Goal: Information Seeking & Learning: Learn about a topic

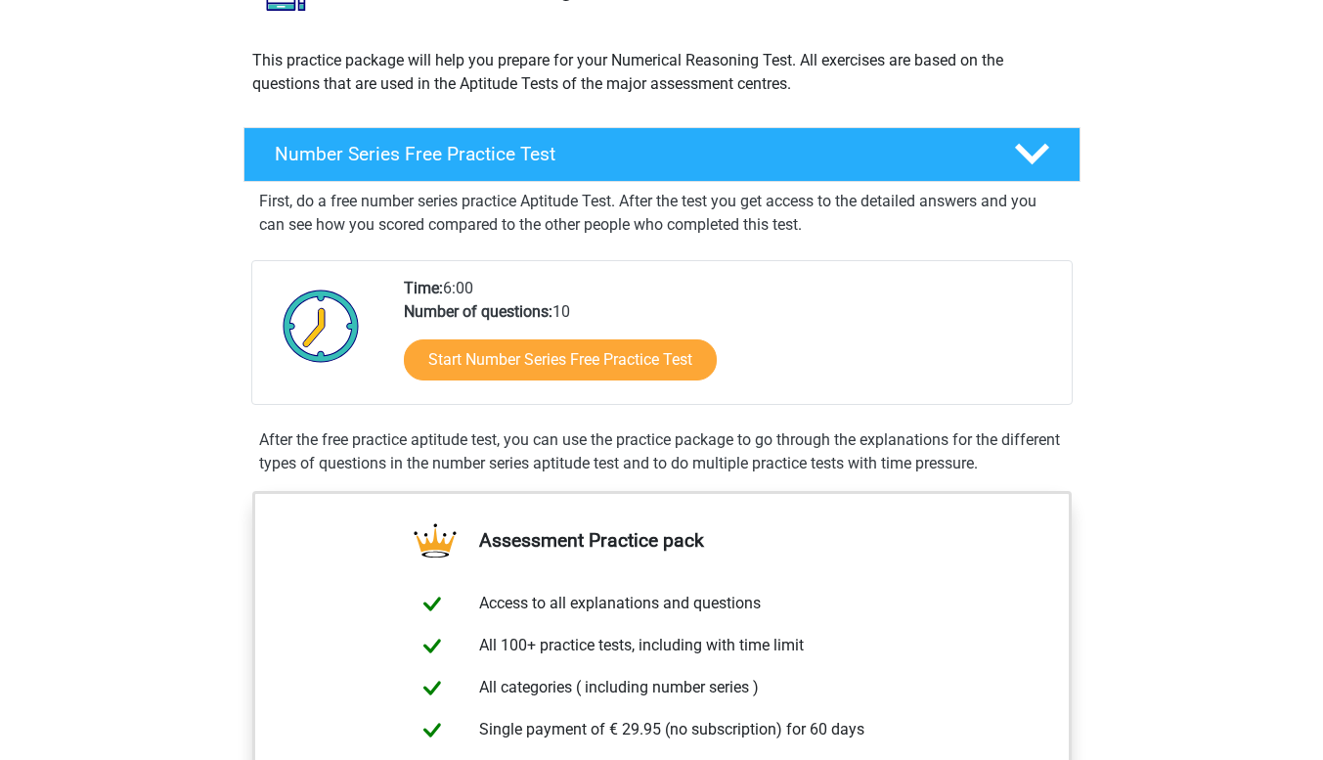
scroll to position [293, 0]
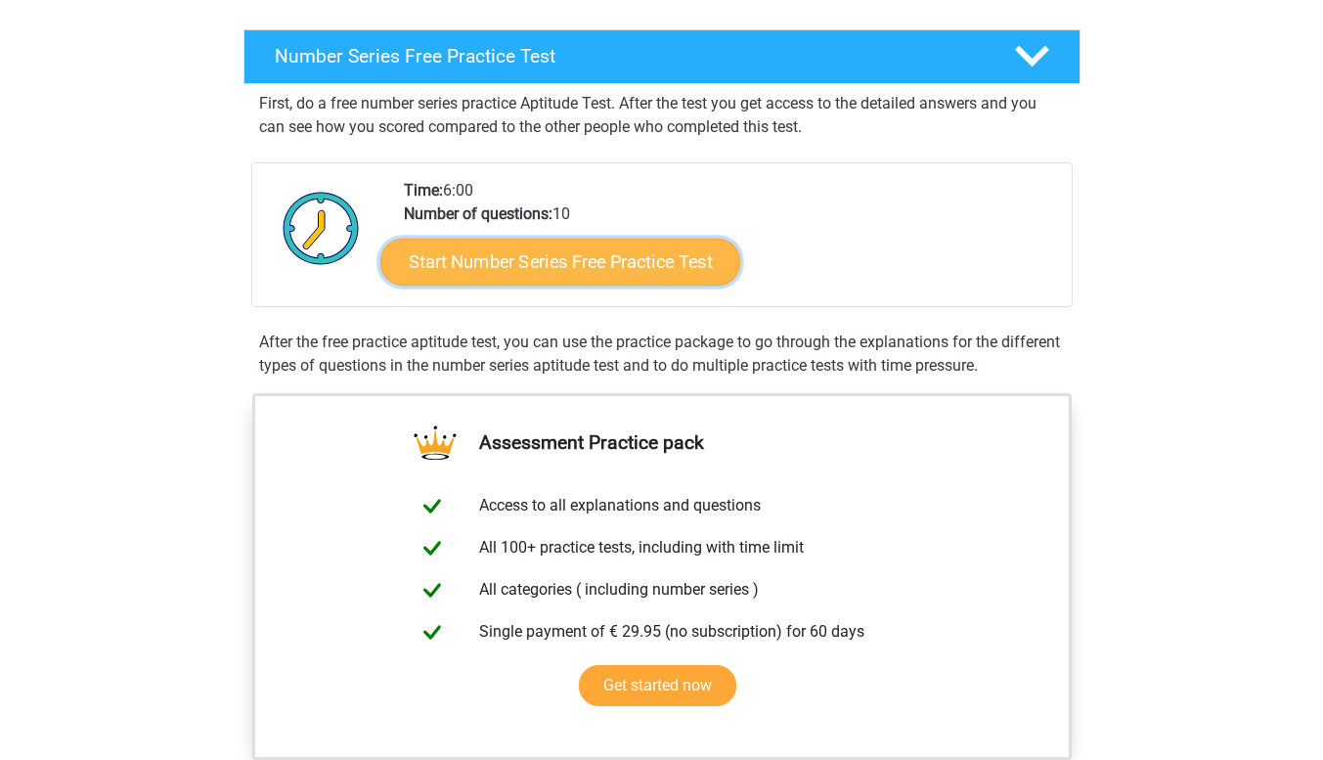
click at [546, 260] on link "Start Number Series Free Practice Test" at bounding box center [560, 261] width 360 height 47
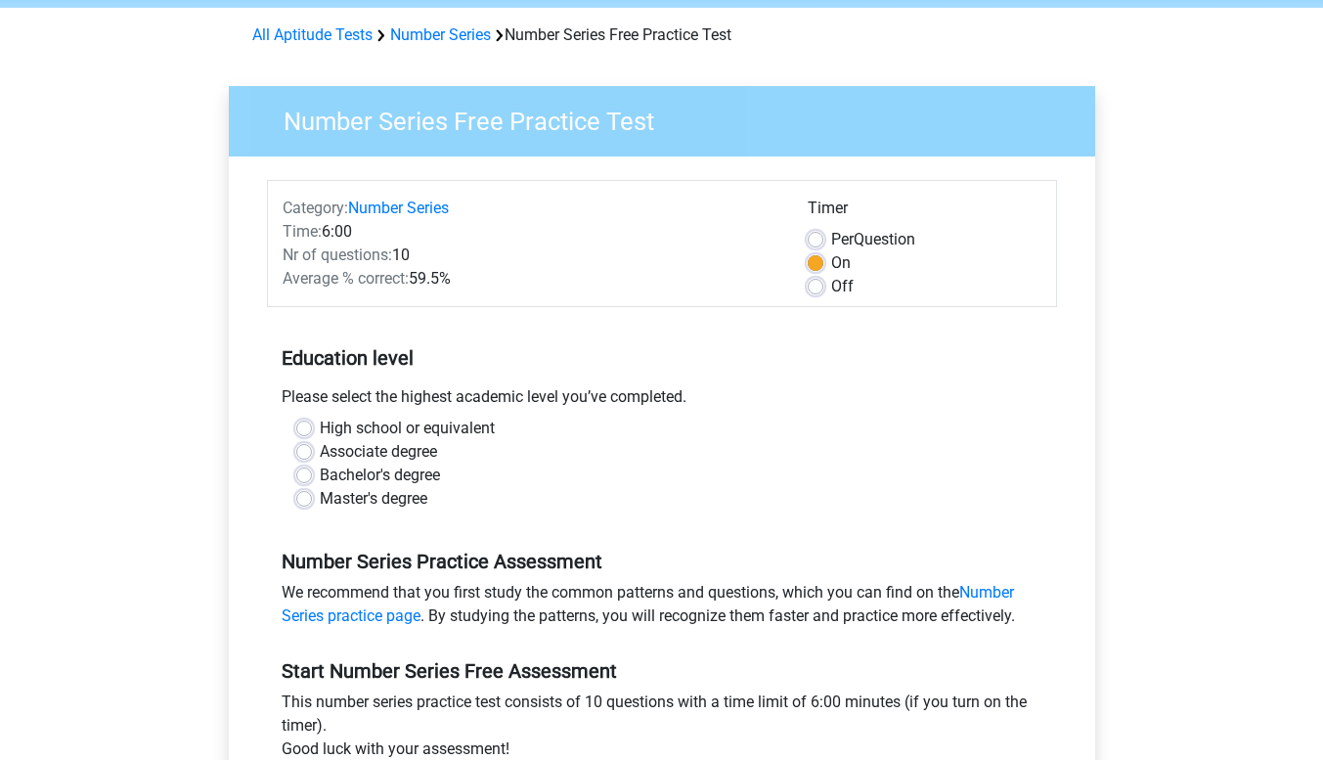
scroll to position [98, 0]
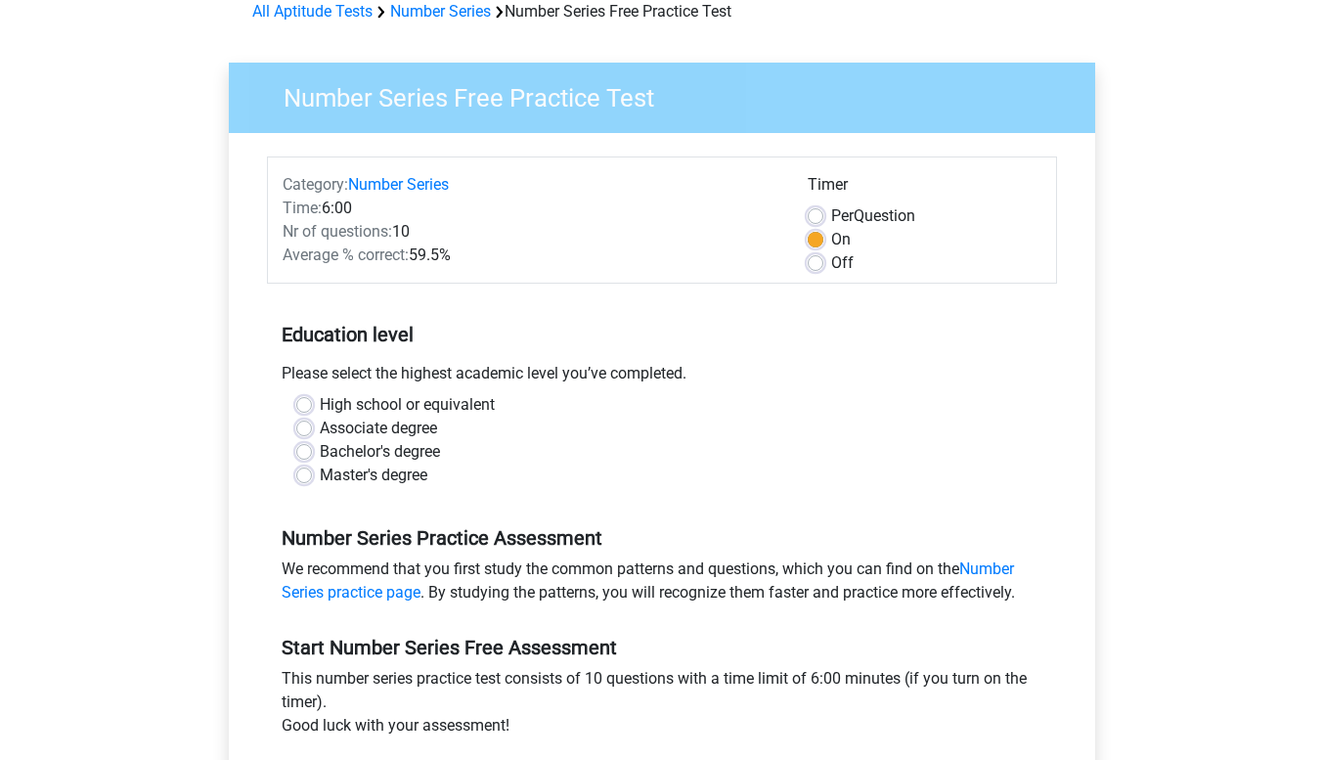
click at [353, 449] on label "Bachelor's degree" at bounding box center [380, 451] width 120 height 23
click at [312, 449] on input "Bachelor's degree" at bounding box center [304, 450] width 16 height 20
radio input "true"
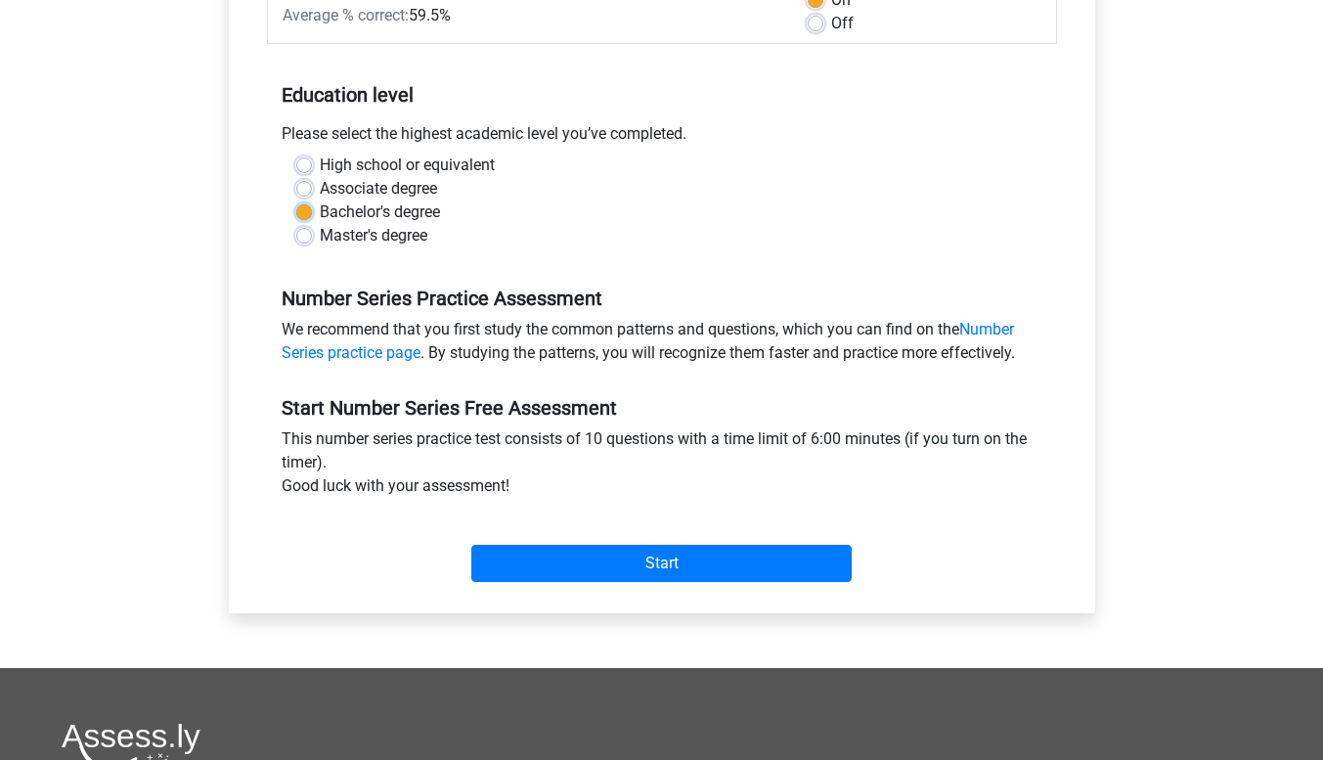
scroll to position [391, 0]
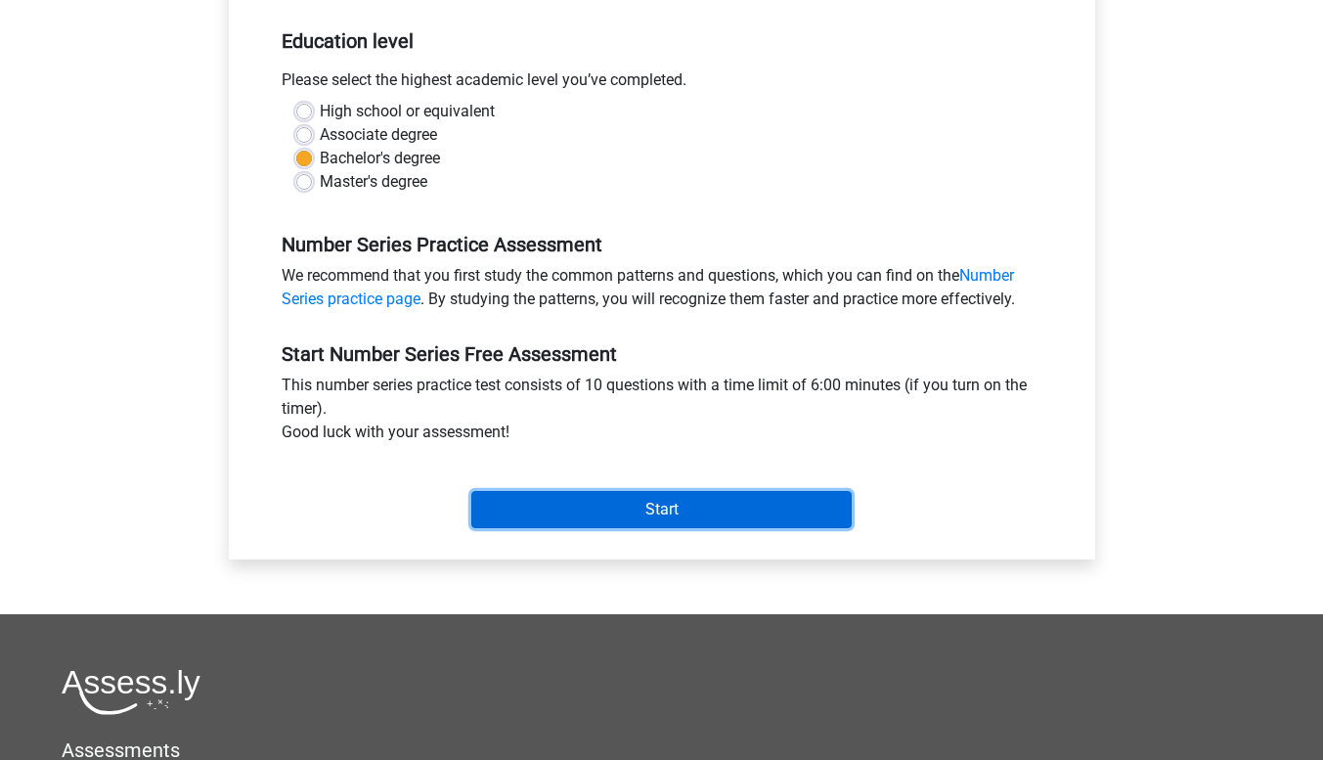
click at [606, 505] on input "Start" at bounding box center [661, 509] width 380 height 37
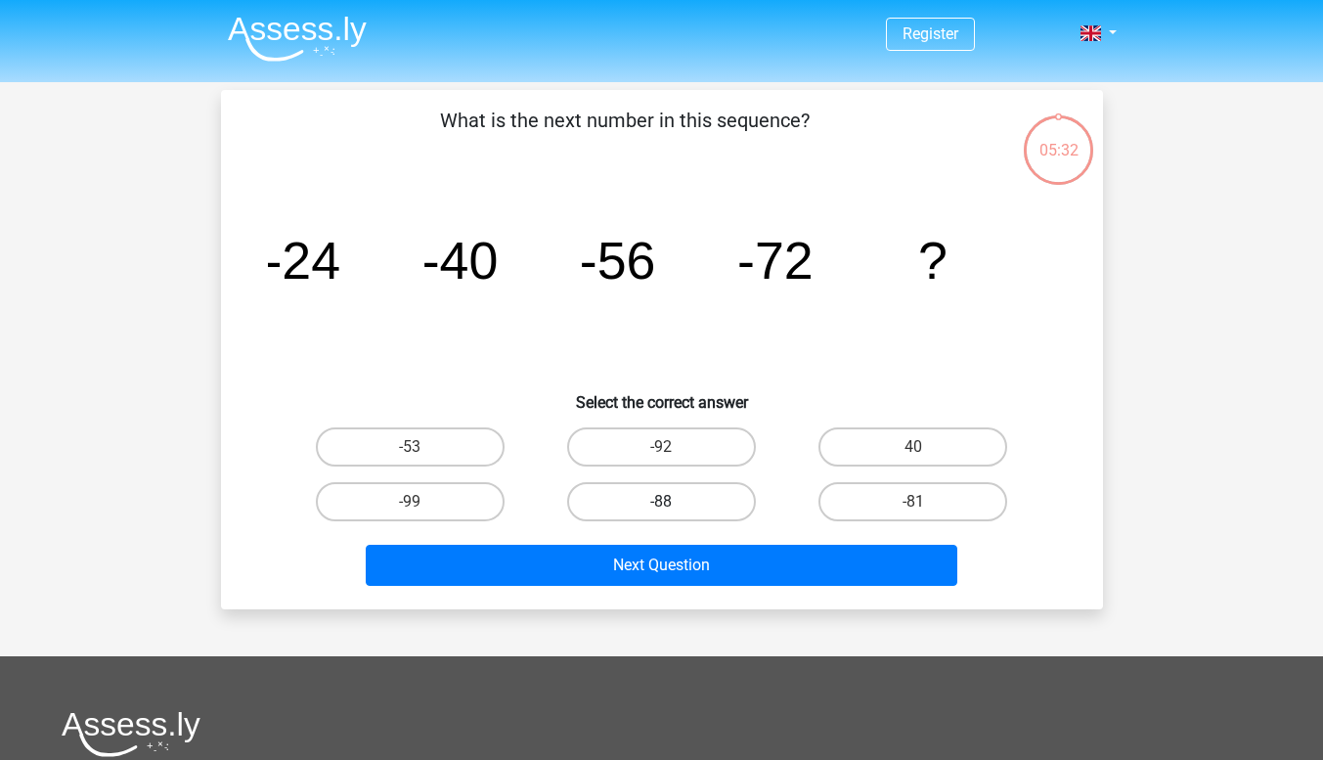
click at [700, 493] on label "-88" at bounding box center [661, 501] width 189 height 39
click at [674, 502] on input "-88" at bounding box center [667, 508] width 13 height 13
radio input "true"
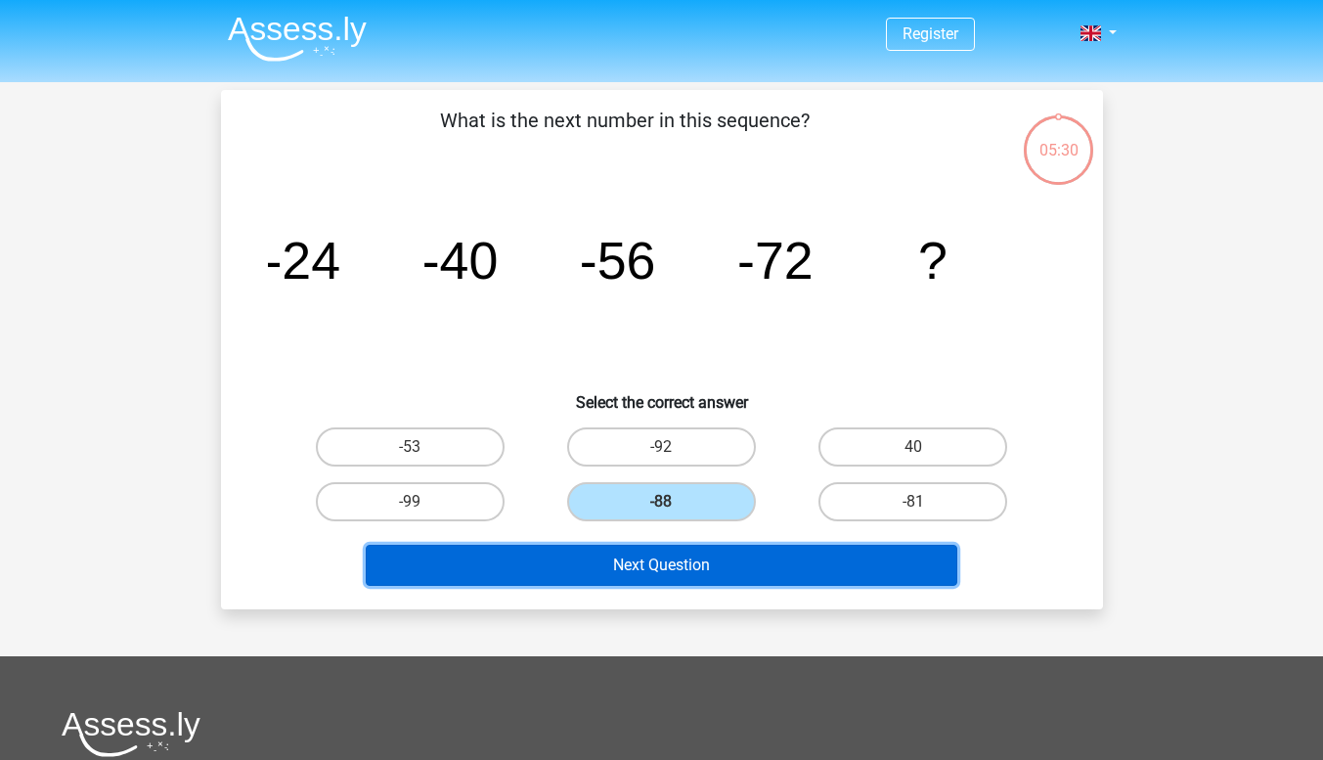
click at [703, 560] on button "Next Question" at bounding box center [662, 565] width 592 height 41
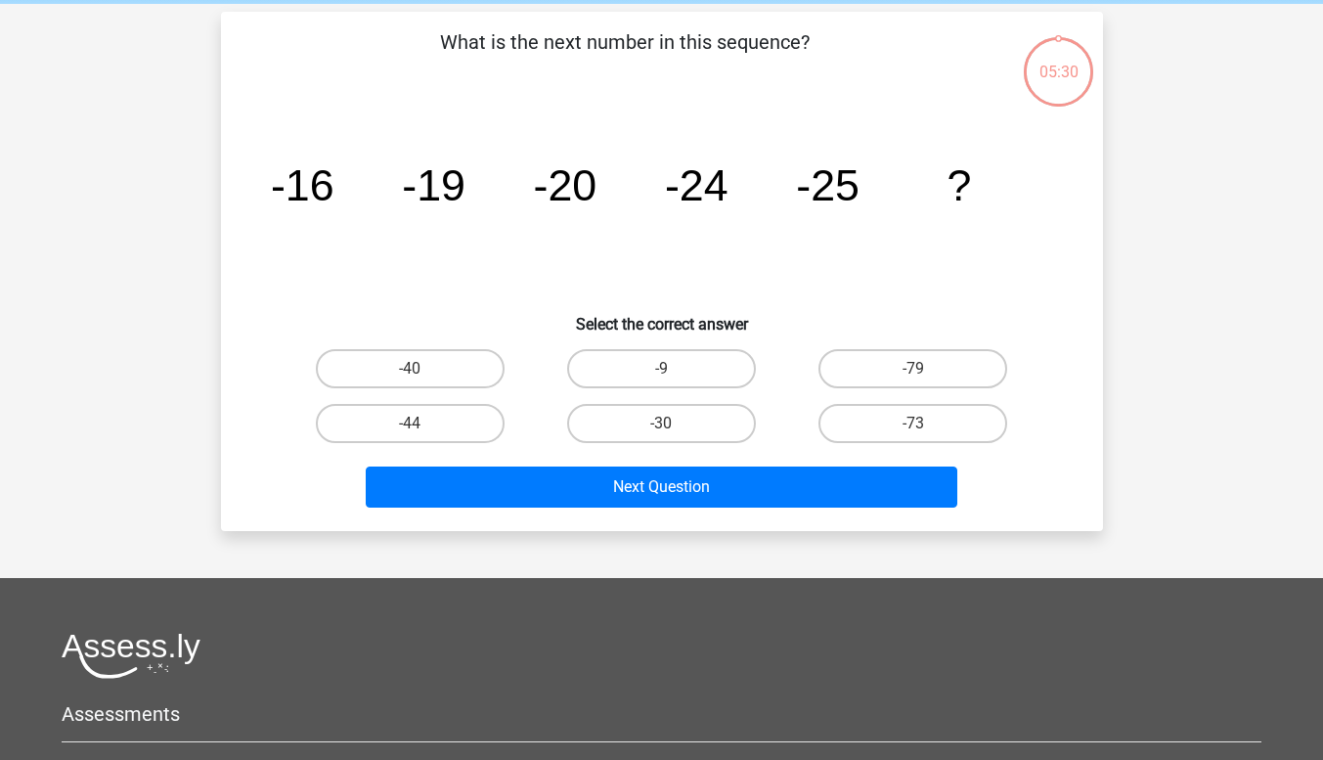
scroll to position [90, 0]
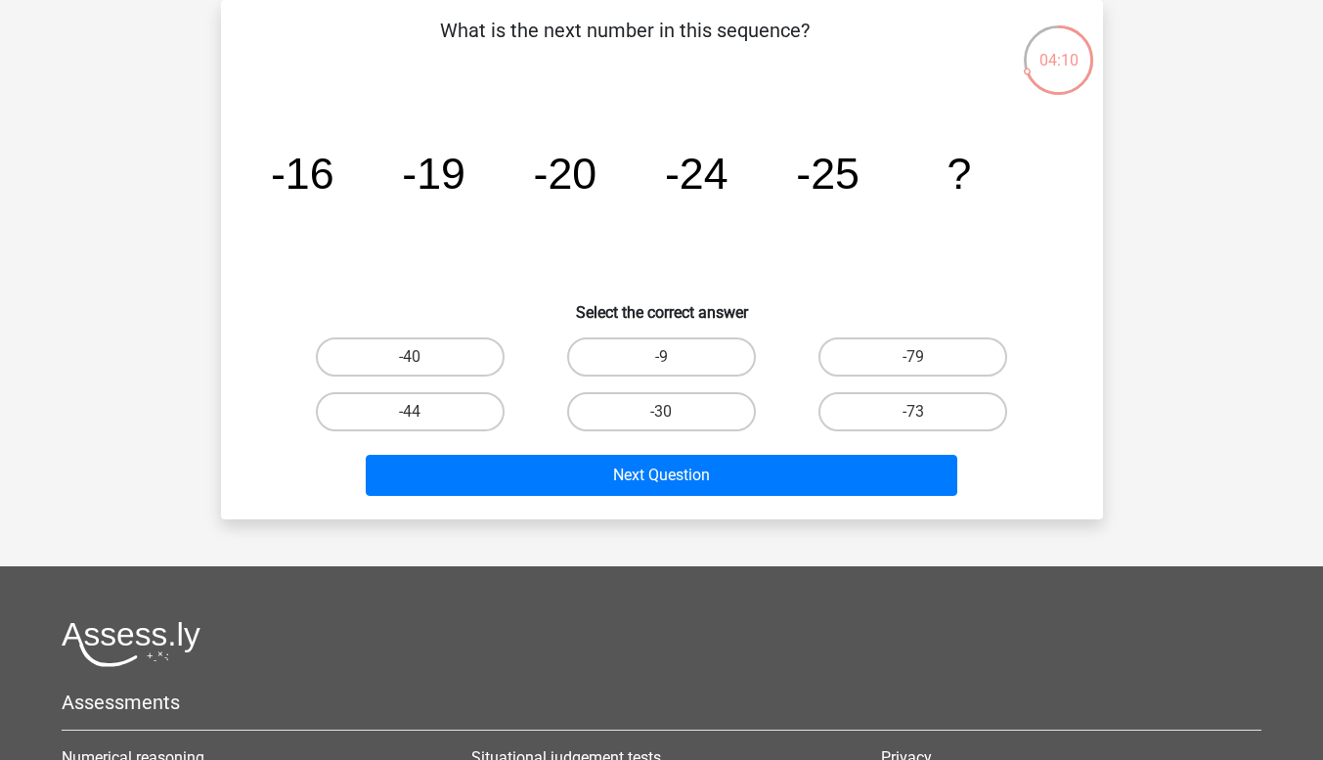
click at [662, 412] on input "-30" at bounding box center [667, 418] width 13 height 13
radio input "true"
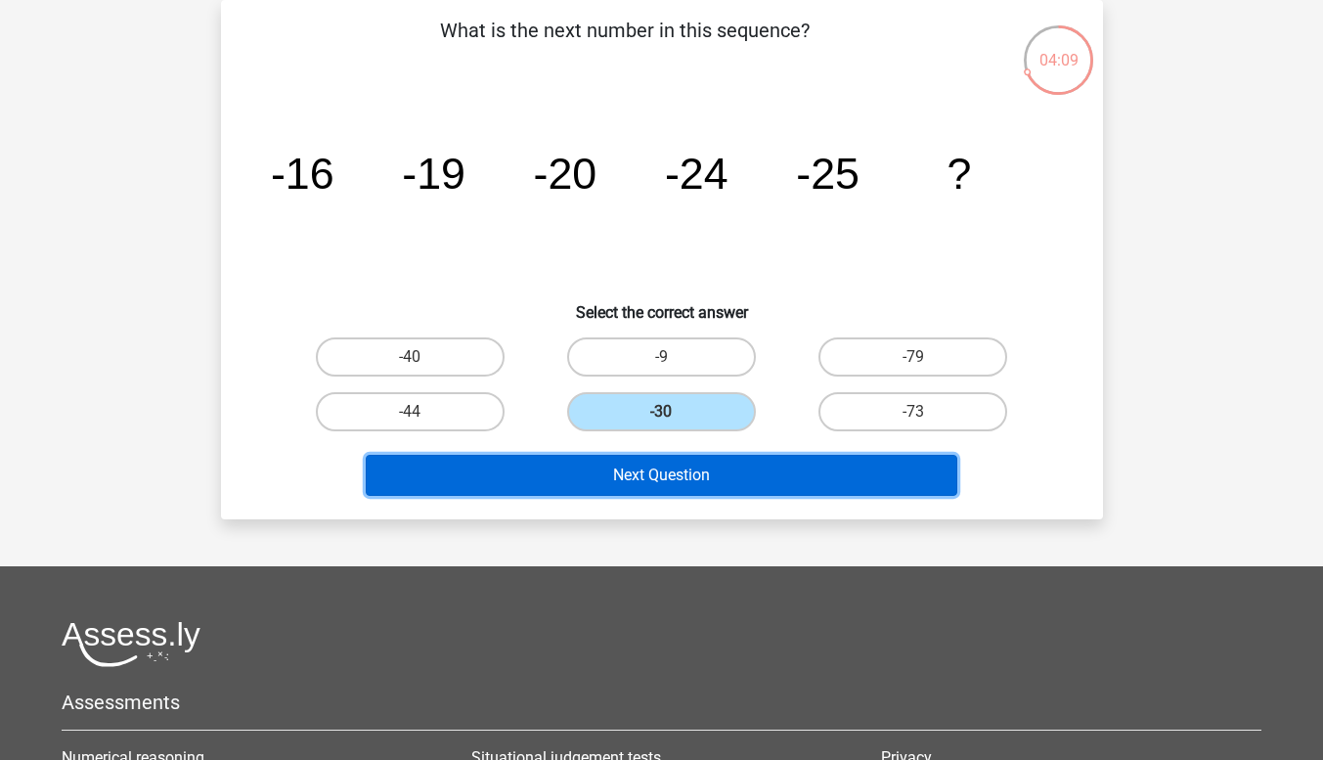
click at [686, 468] on button "Next Question" at bounding box center [662, 475] width 592 height 41
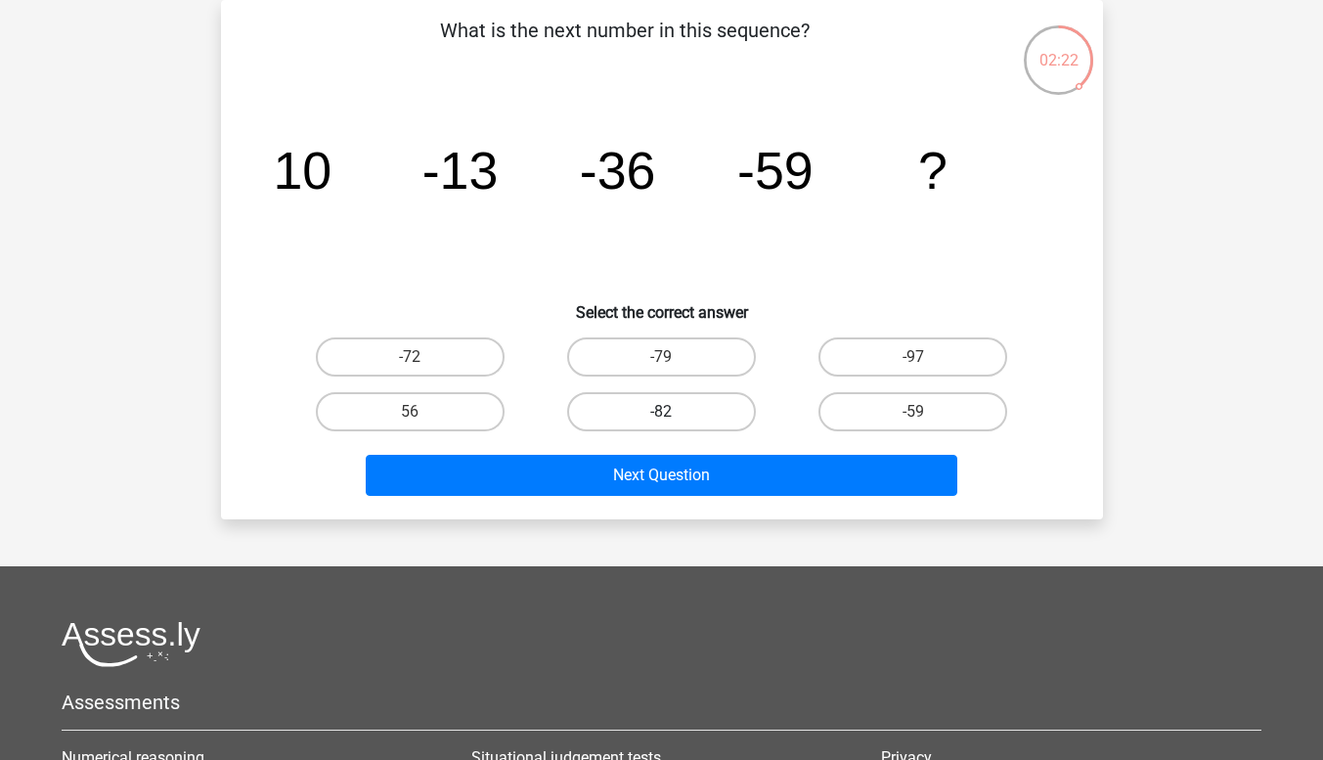
click at [678, 414] on label "-82" at bounding box center [661, 411] width 189 height 39
click at [674, 414] on input "-82" at bounding box center [667, 418] width 13 height 13
radio input "true"
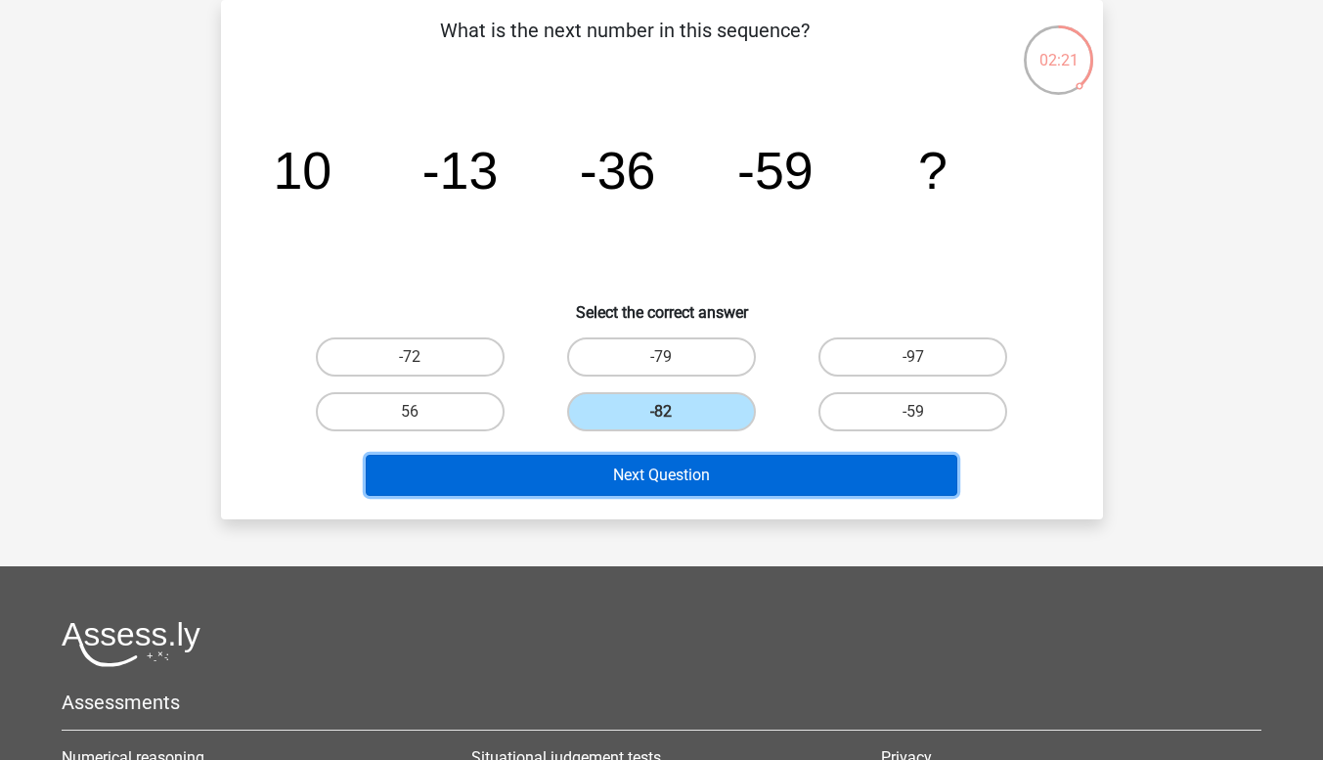
click at [686, 471] on button "Next Question" at bounding box center [662, 475] width 592 height 41
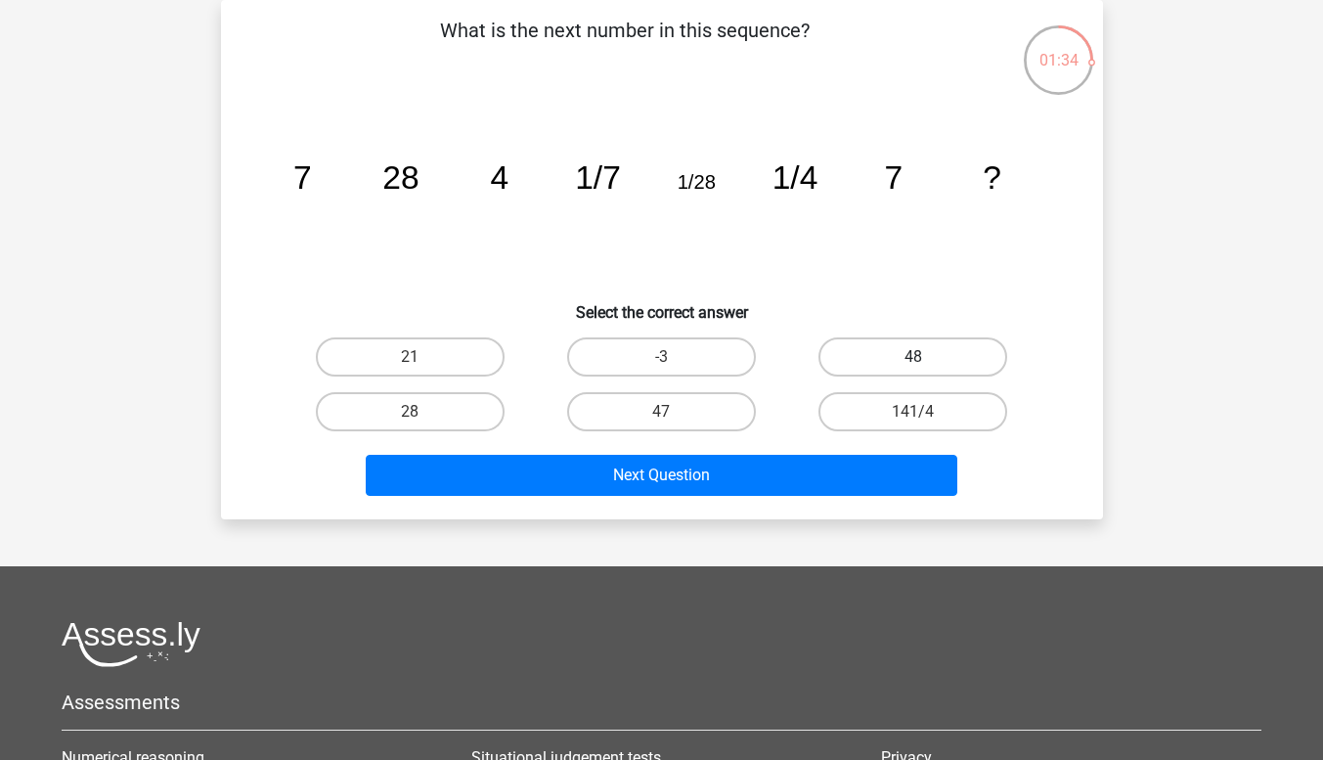
click at [868, 353] on label "48" at bounding box center [912, 356] width 189 height 39
click at [913, 357] on input "48" at bounding box center [919, 363] width 13 height 13
radio input "true"
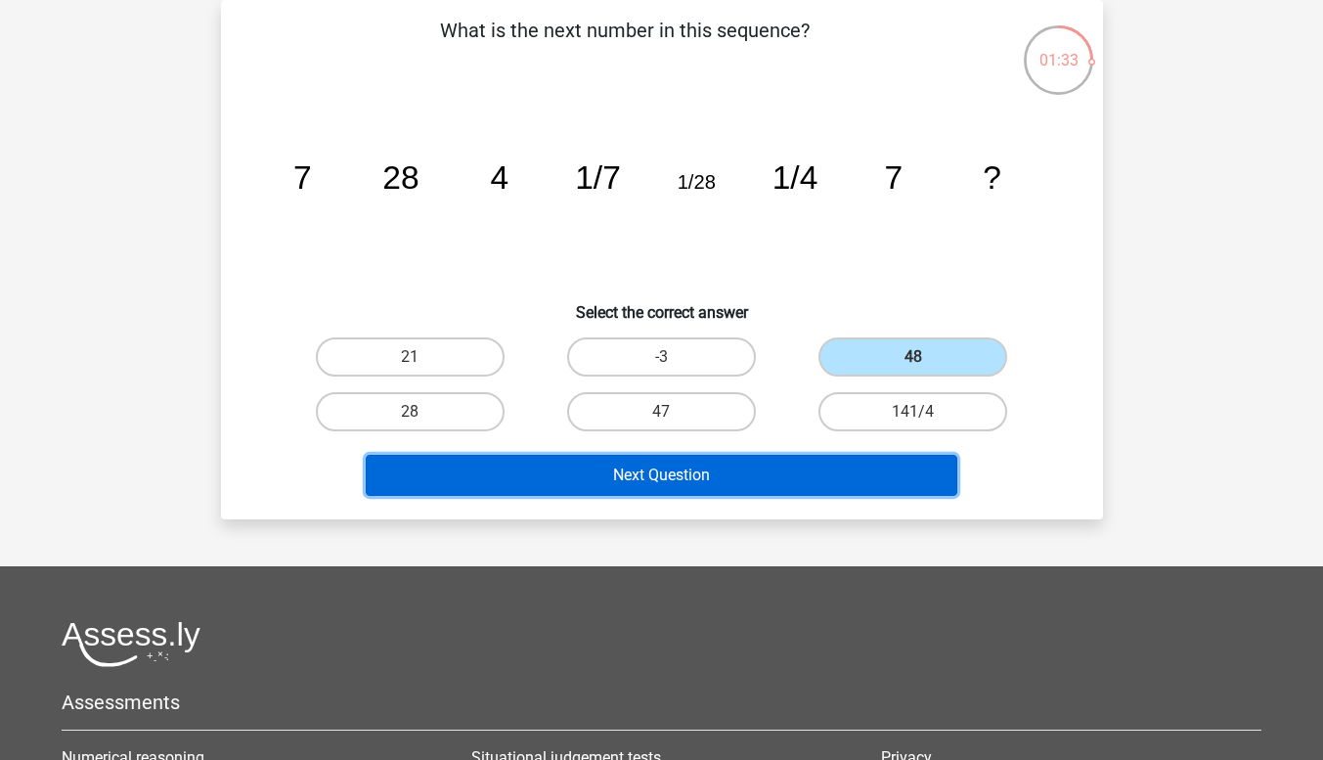
click at [789, 464] on button "Next Question" at bounding box center [662, 475] width 592 height 41
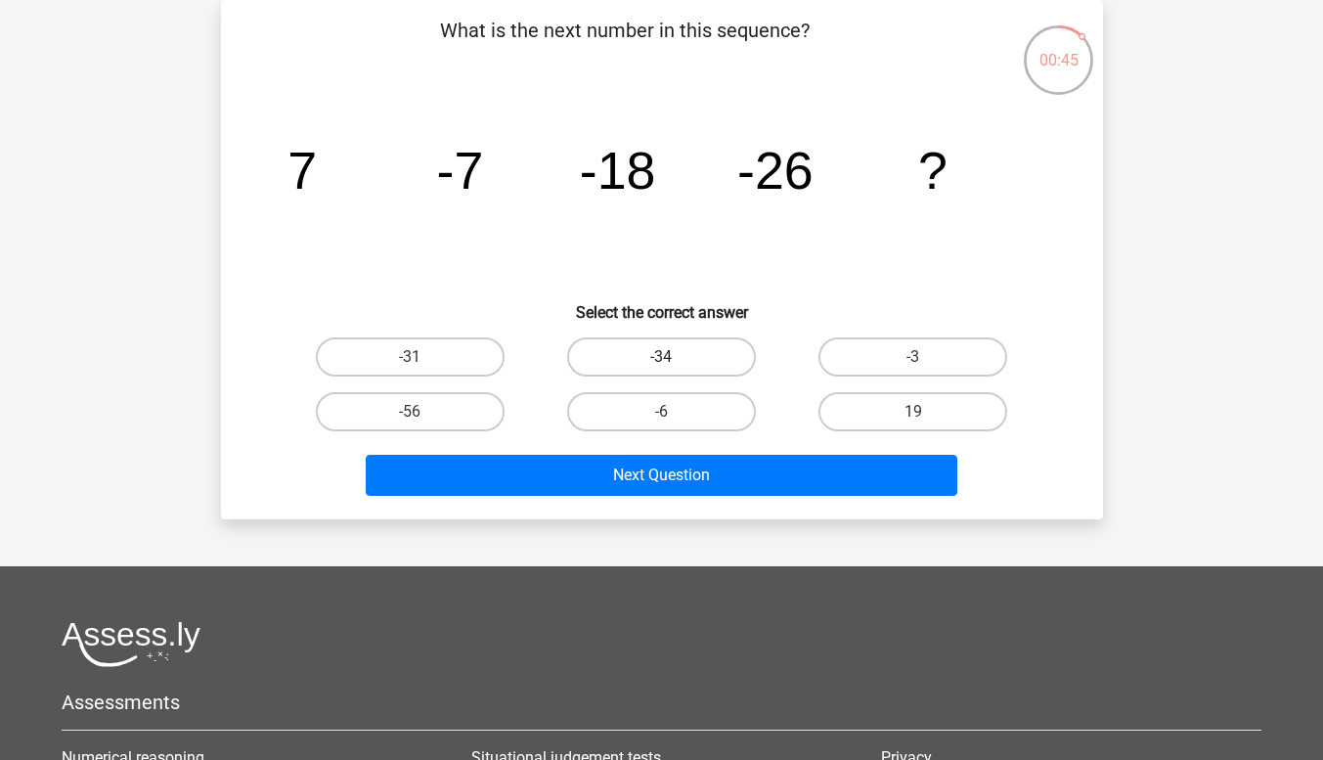
click at [651, 358] on label "-34" at bounding box center [661, 356] width 189 height 39
click at [661, 358] on input "-34" at bounding box center [667, 363] width 13 height 13
radio input "true"
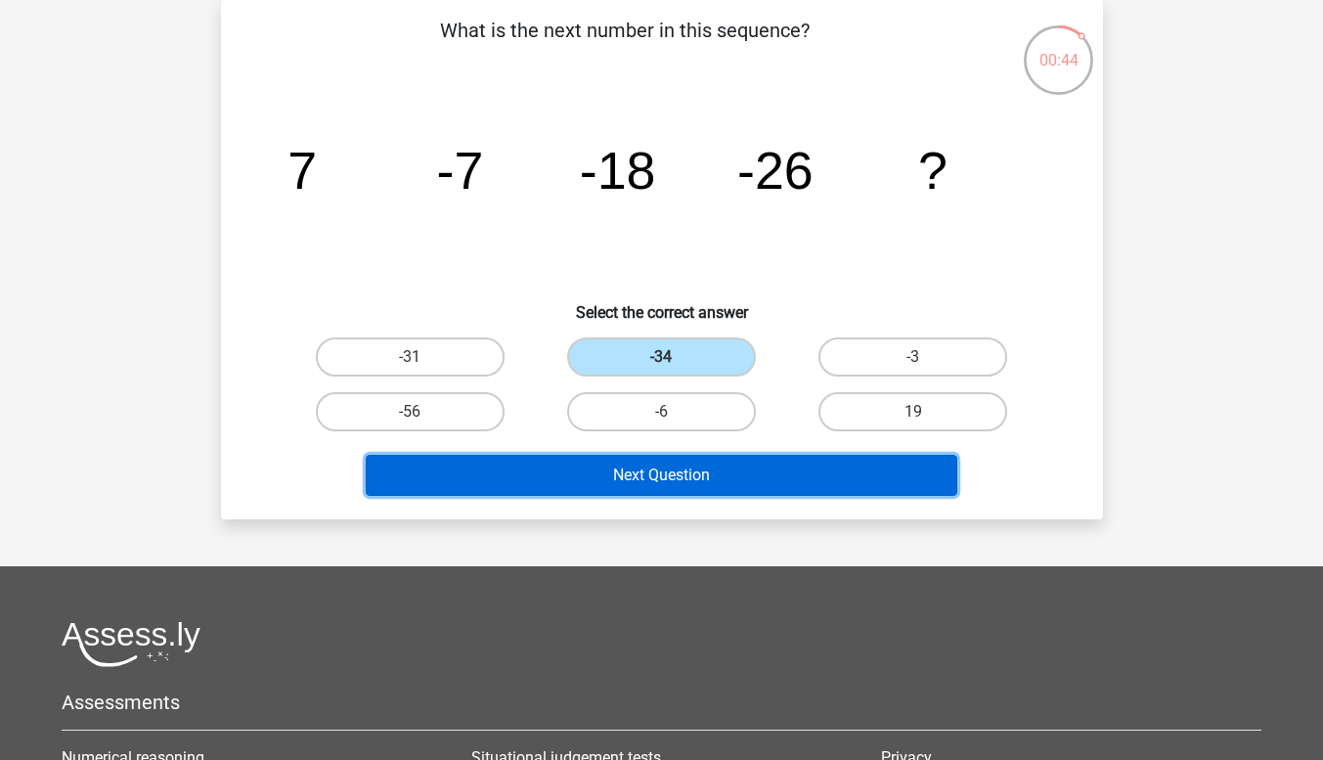
click at [696, 484] on button "Next Question" at bounding box center [662, 475] width 592 height 41
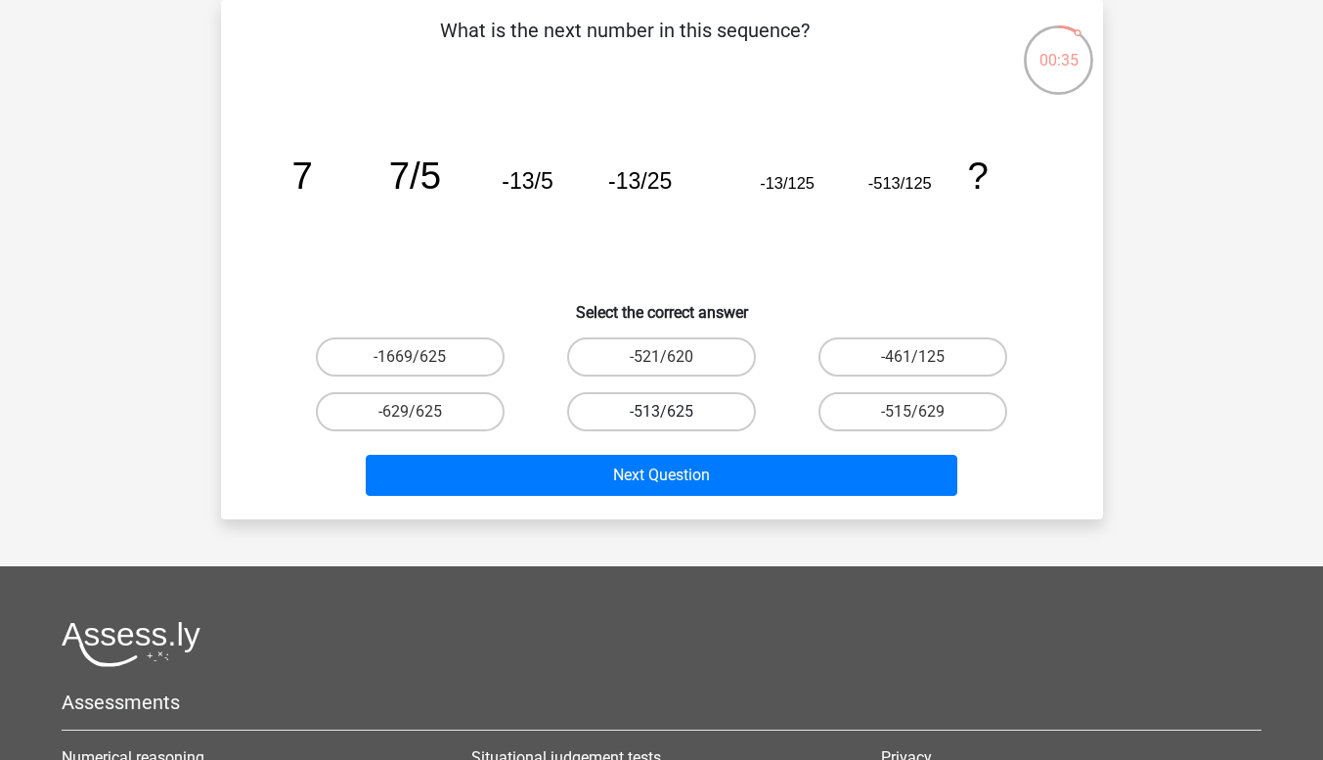
click at [657, 406] on label "-513/625" at bounding box center [661, 411] width 189 height 39
click at [661, 412] on input "-513/625" at bounding box center [667, 418] width 13 height 13
radio input "true"
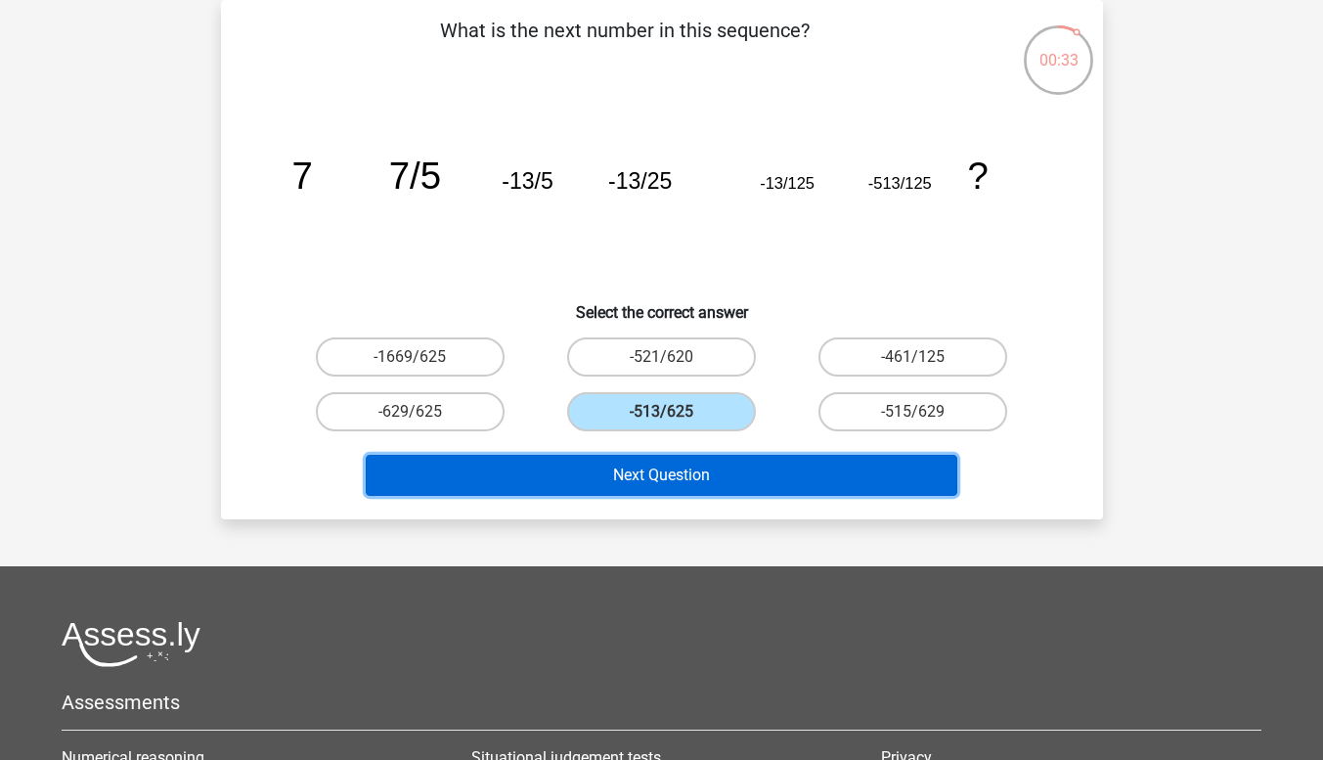
click at [672, 468] on button "Next Question" at bounding box center [662, 475] width 592 height 41
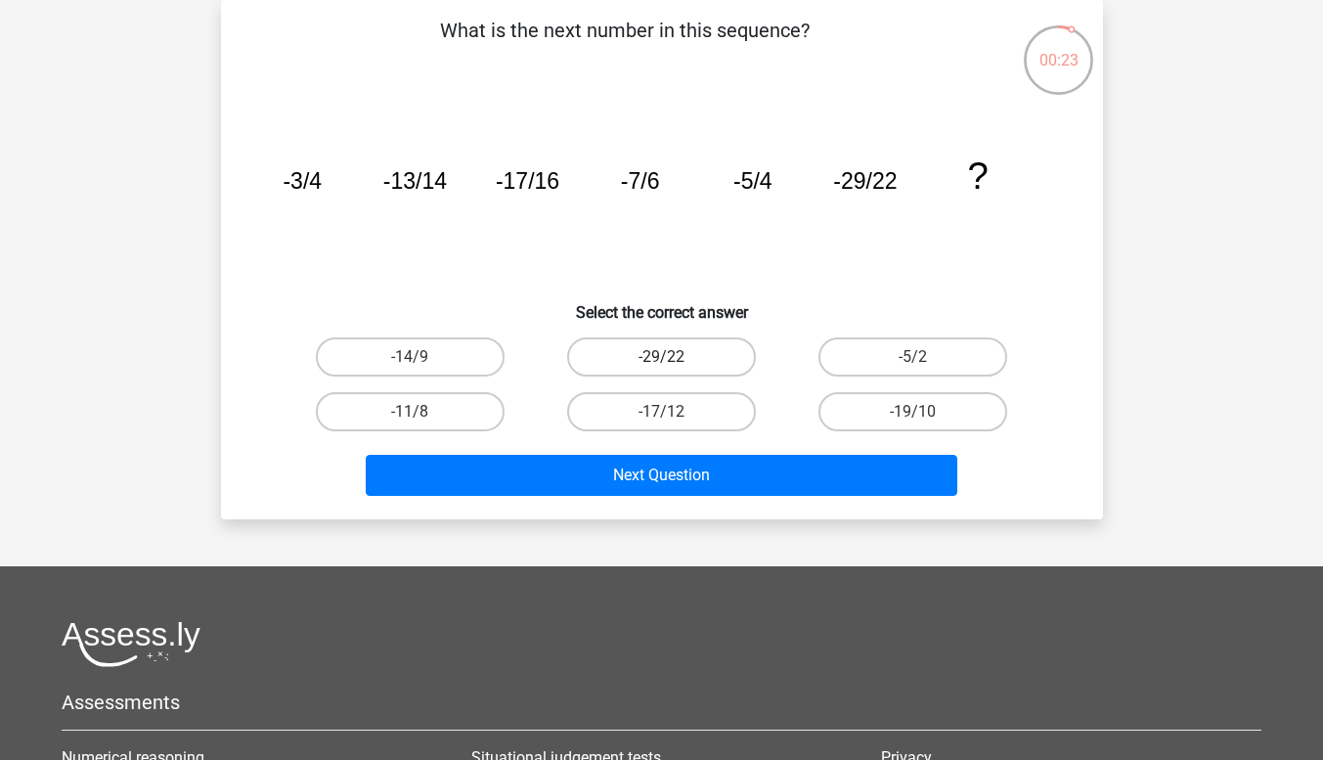
click at [645, 367] on label "-29/22" at bounding box center [661, 356] width 189 height 39
click at [661, 367] on input "-29/22" at bounding box center [667, 363] width 13 height 13
radio input "true"
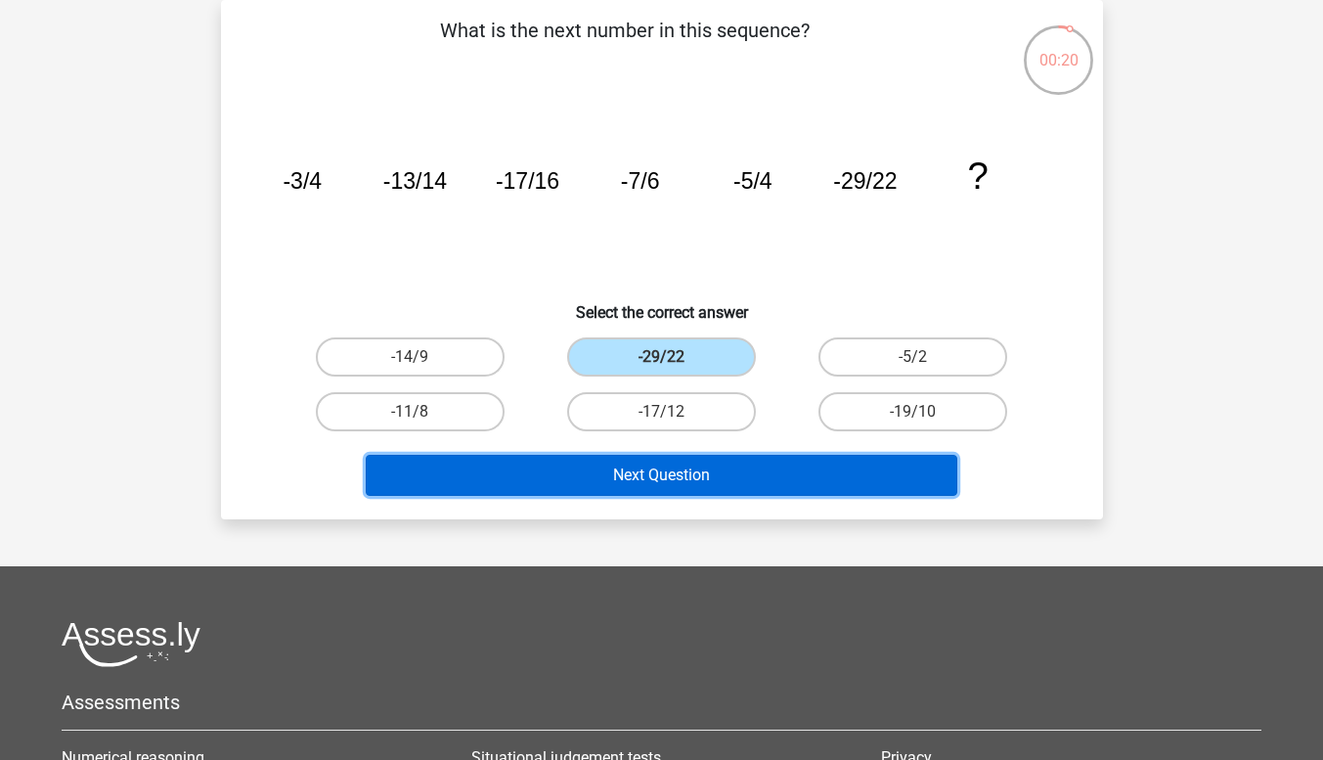
click at [752, 463] on button "Next Question" at bounding box center [662, 475] width 592 height 41
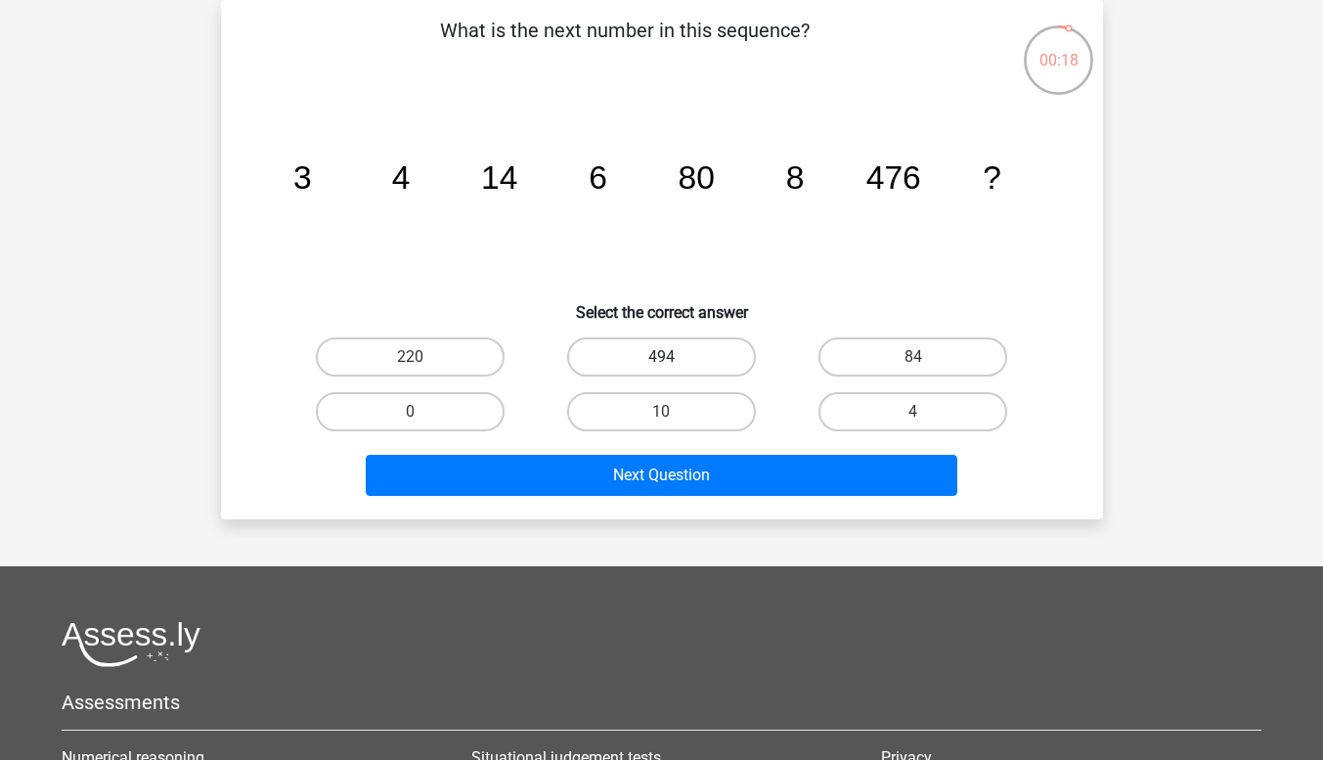
click at [693, 367] on label "494" at bounding box center [661, 356] width 189 height 39
click at [674, 367] on input "494" at bounding box center [667, 363] width 13 height 13
radio input "true"
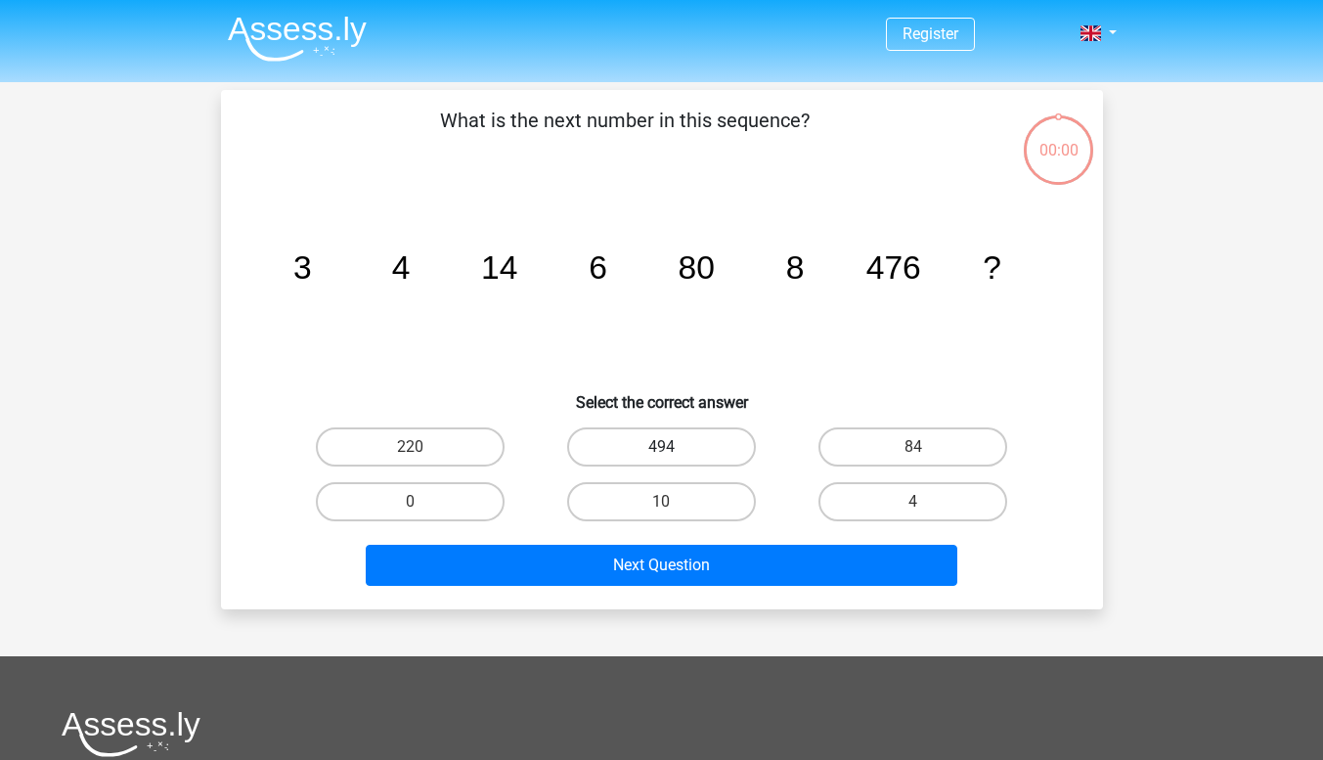
scroll to position [90, 0]
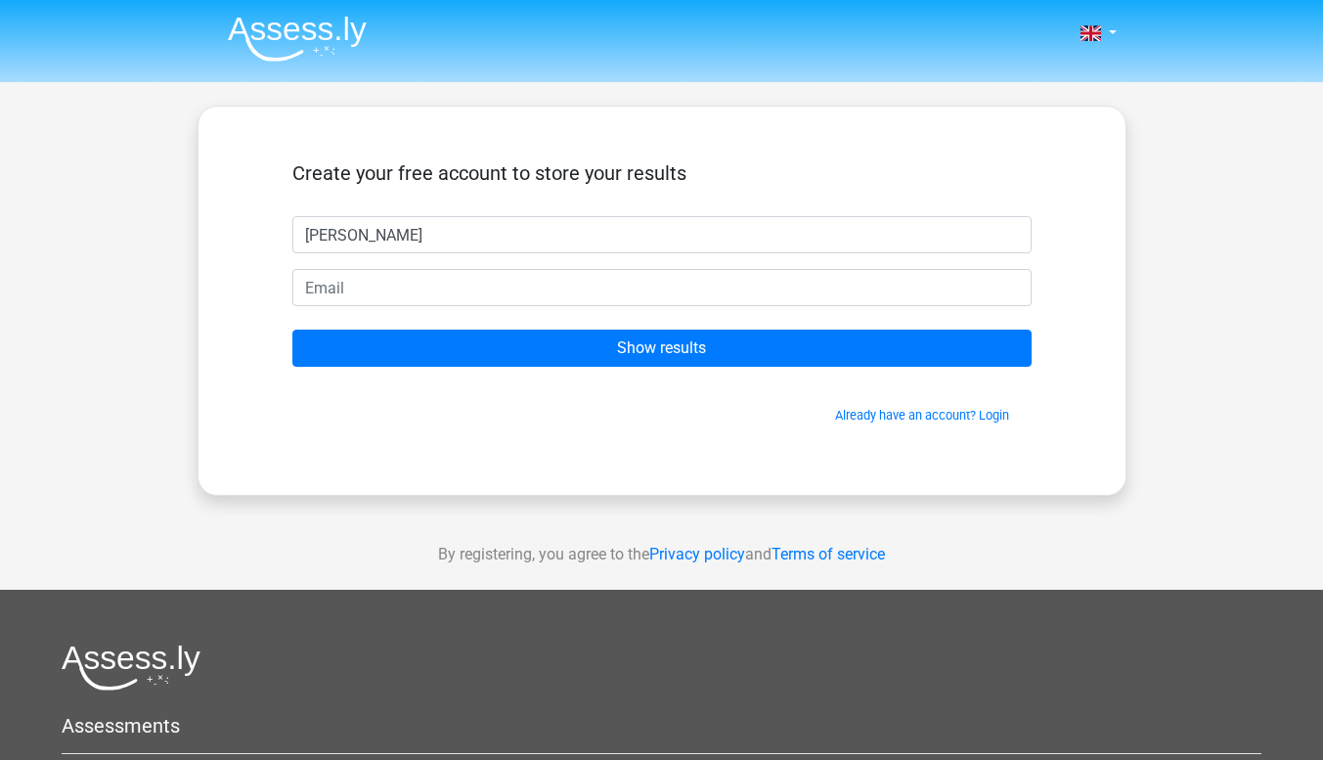
type input "Jackson Mutegeki"
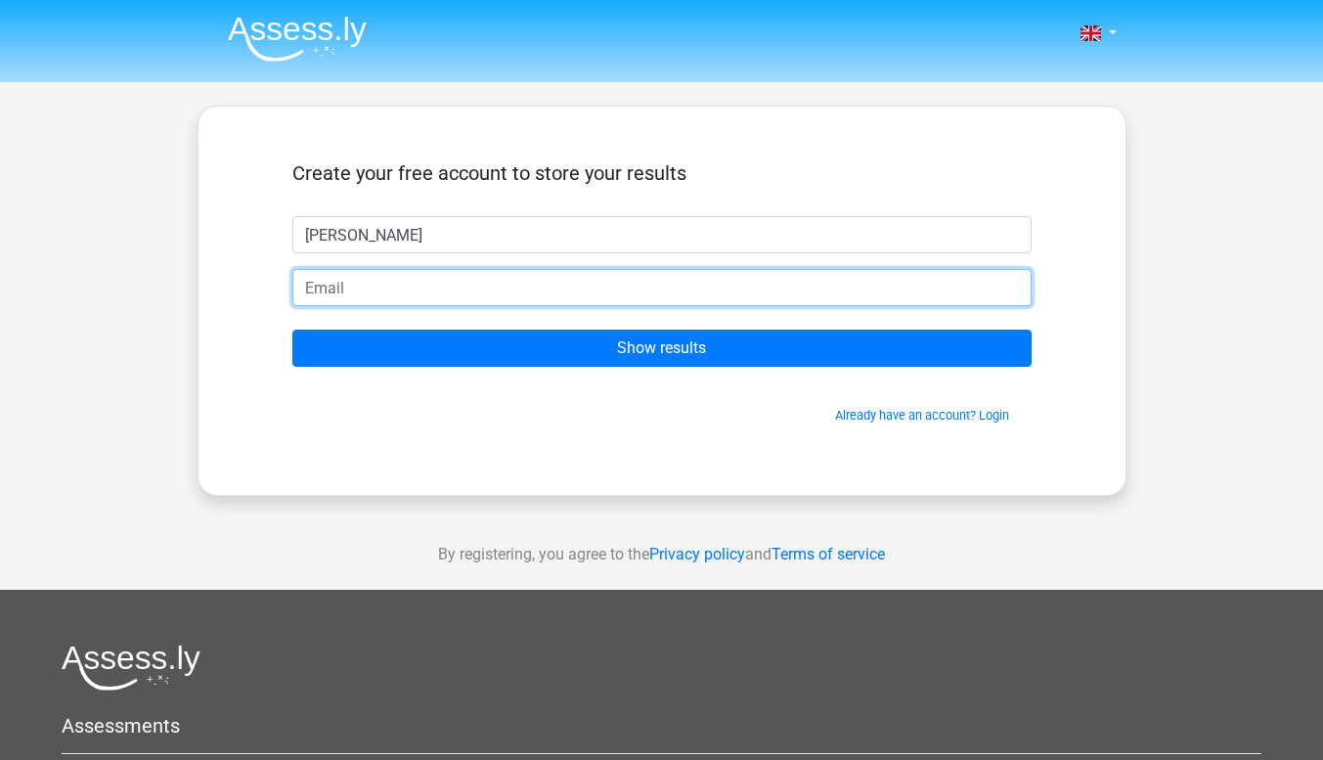
click at [459, 283] on input "email" at bounding box center [661, 287] width 739 height 37
type input "jmutegeki@gmail.com"
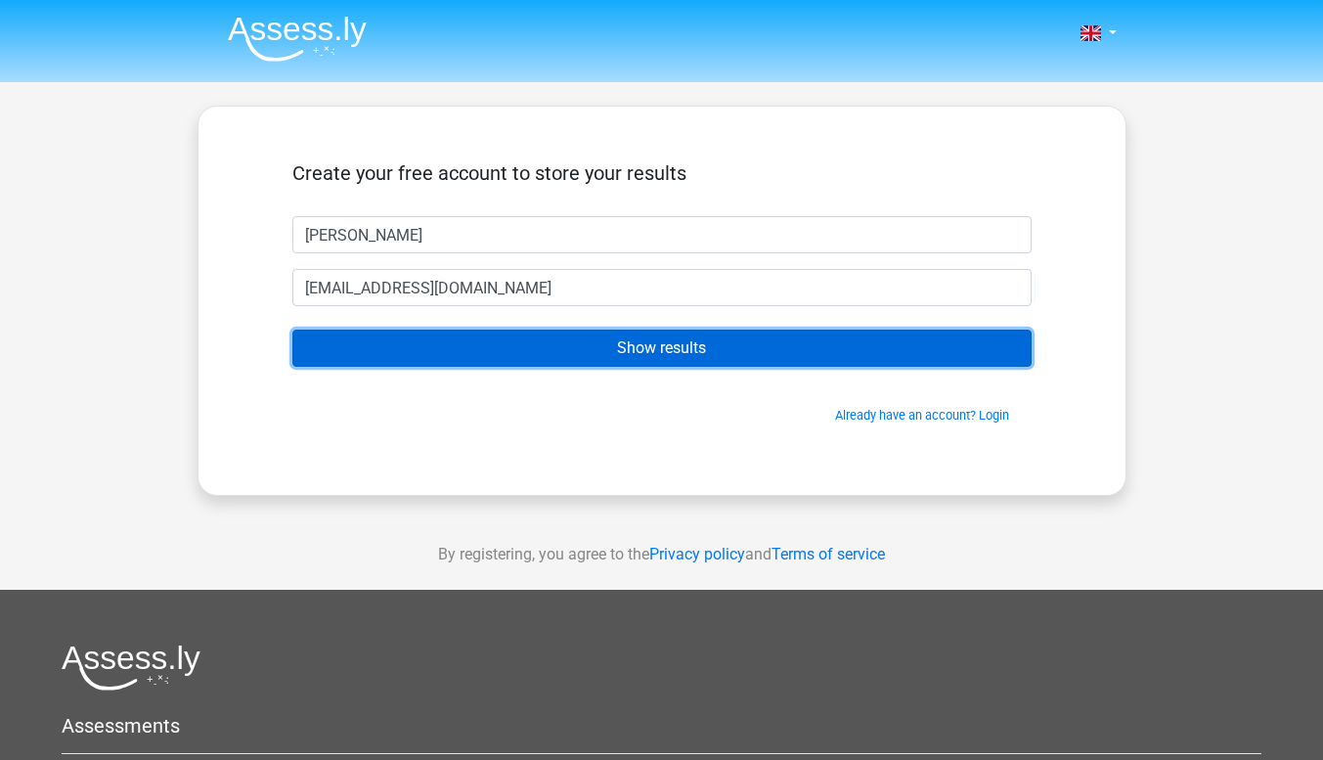
click at [599, 347] on input "Show results" at bounding box center [661, 348] width 739 height 37
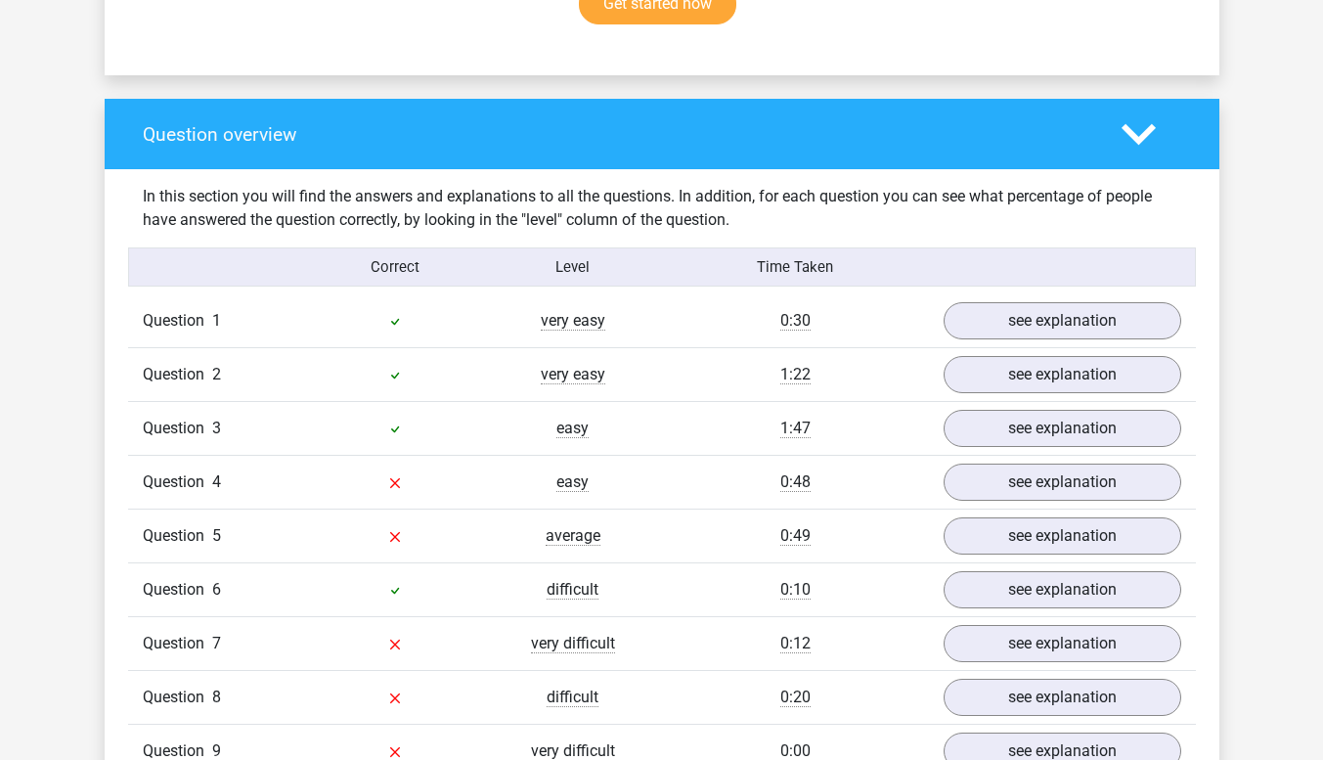
scroll to position [1369, 0]
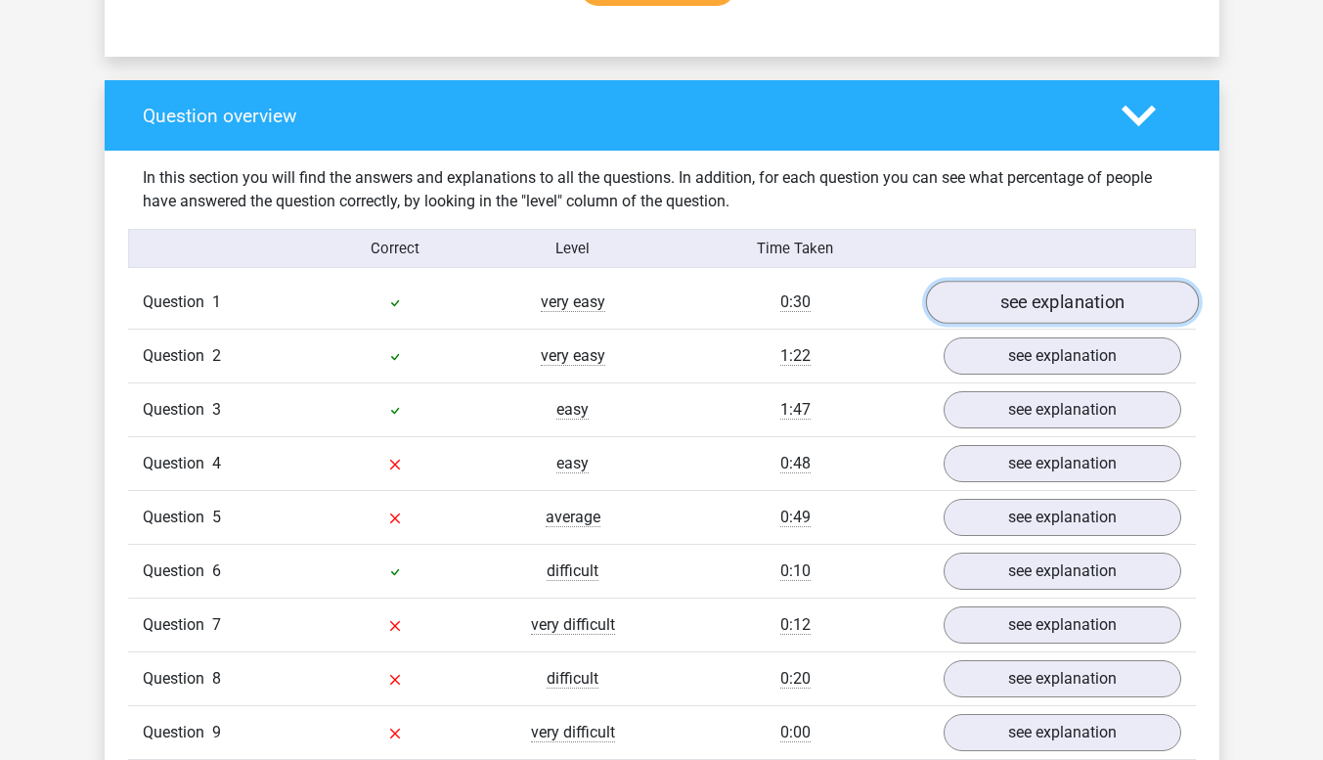
click at [1006, 302] on link "see explanation" at bounding box center [1061, 303] width 273 height 43
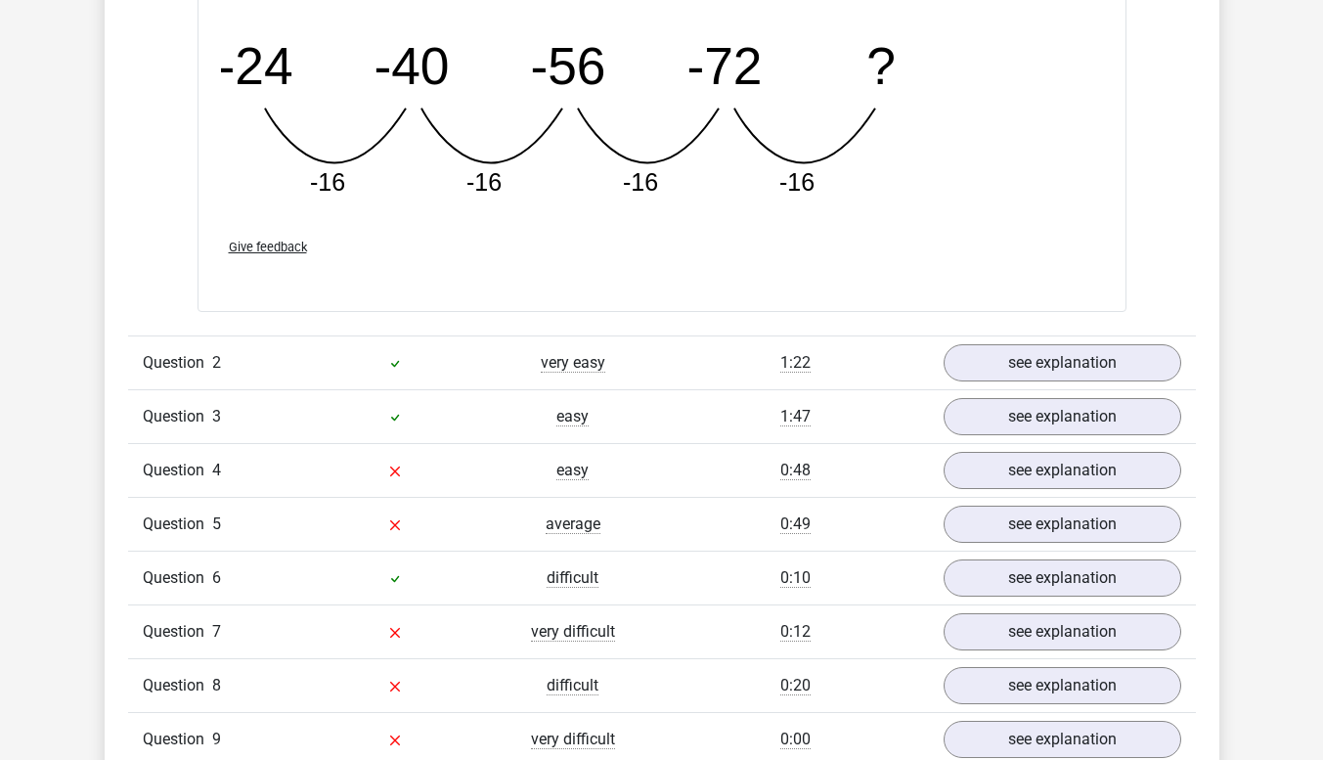
scroll to position [2249, 0]
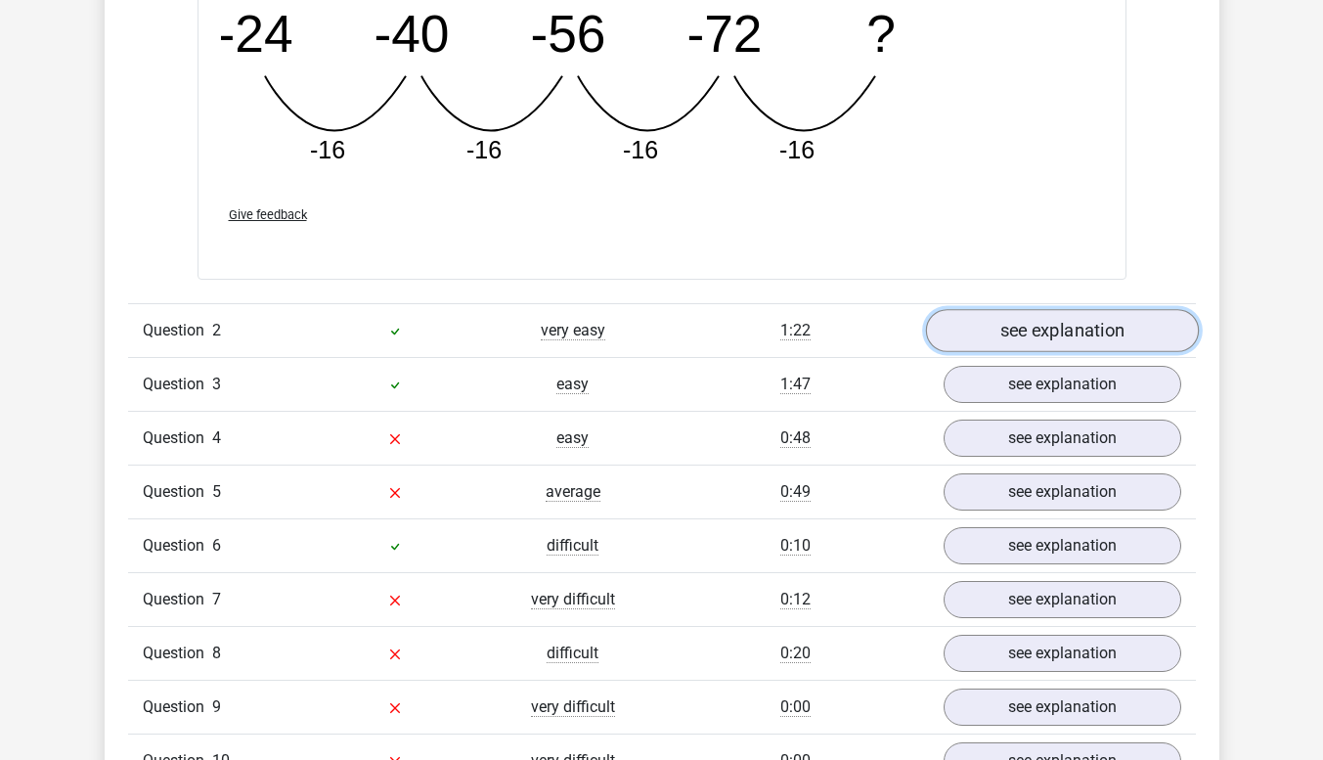
click at [1081, 336] on link "see explanation" at bounding box center [1061, 330] width 273 height 43
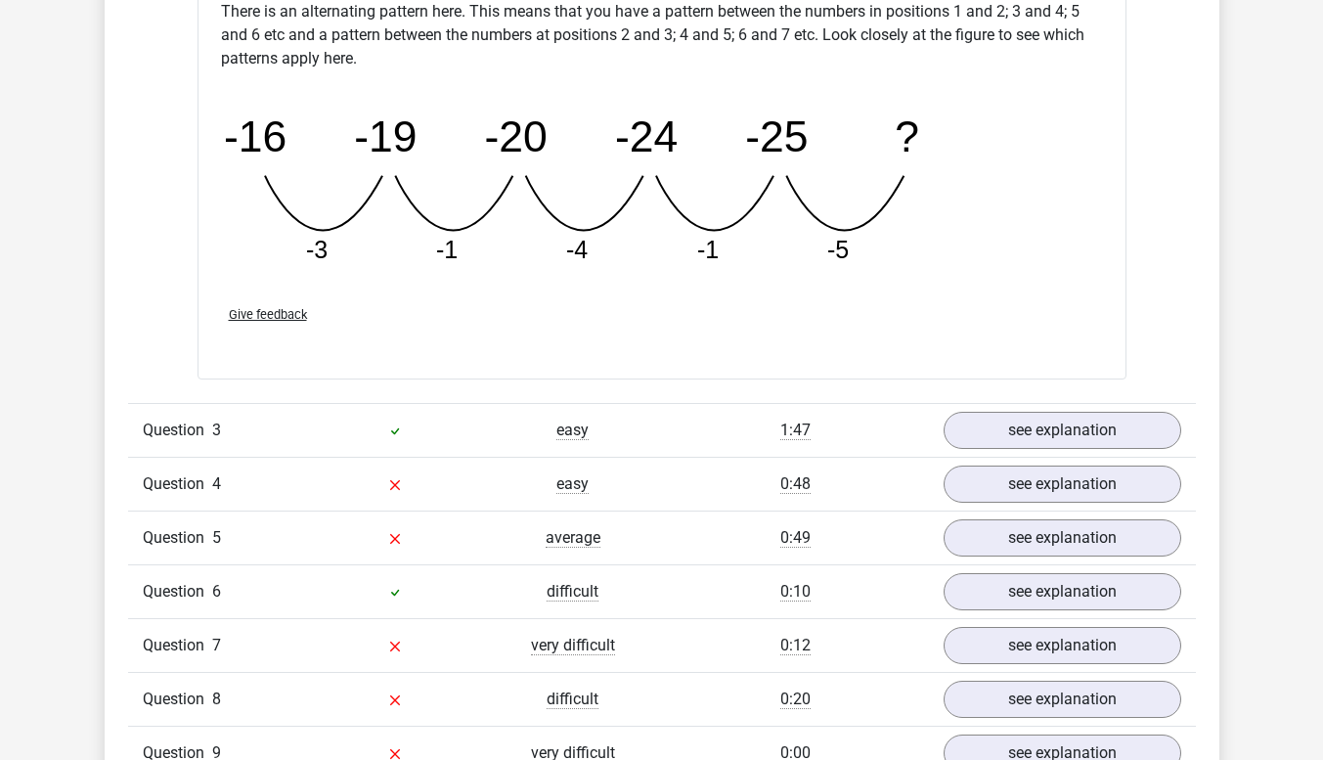
scroll to position [3129, 0]
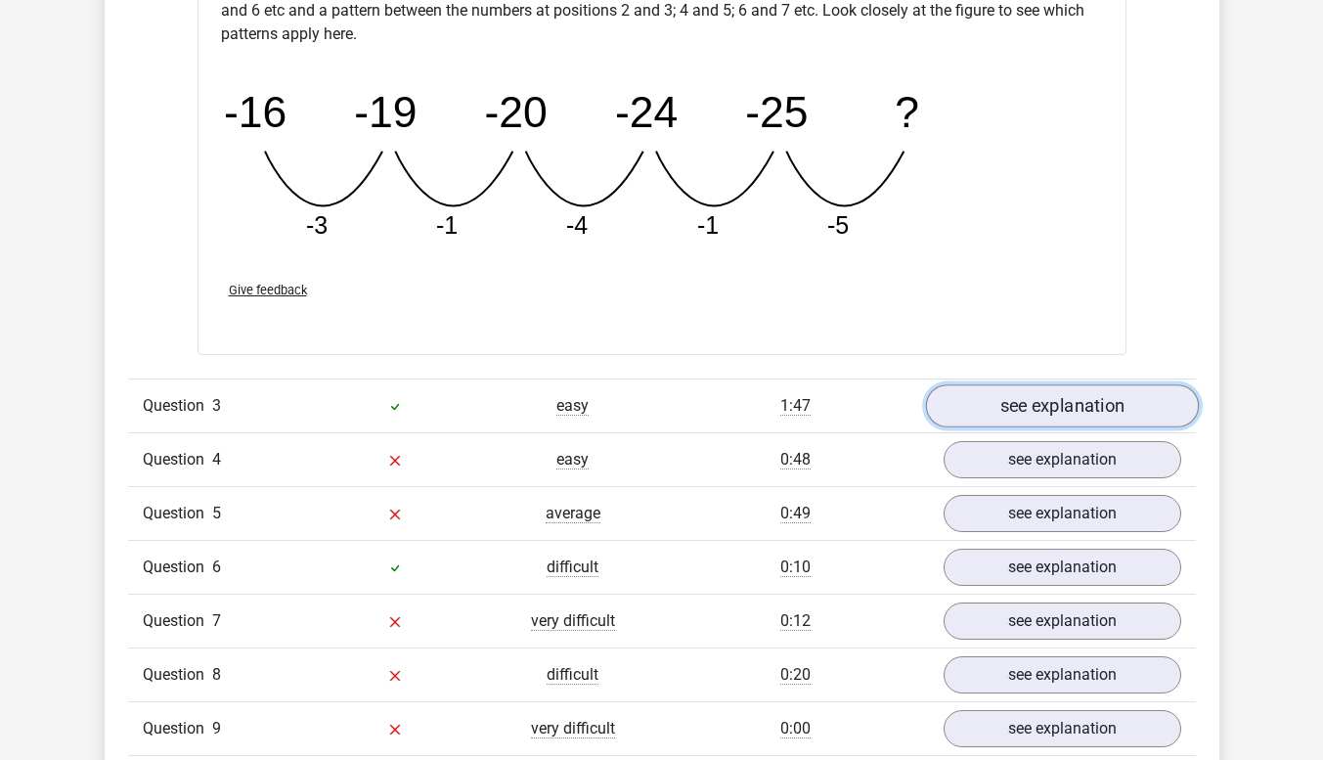
click at [1029, 413] on link "see explanation" at bounding box center [1061, 405] width 273 height 43
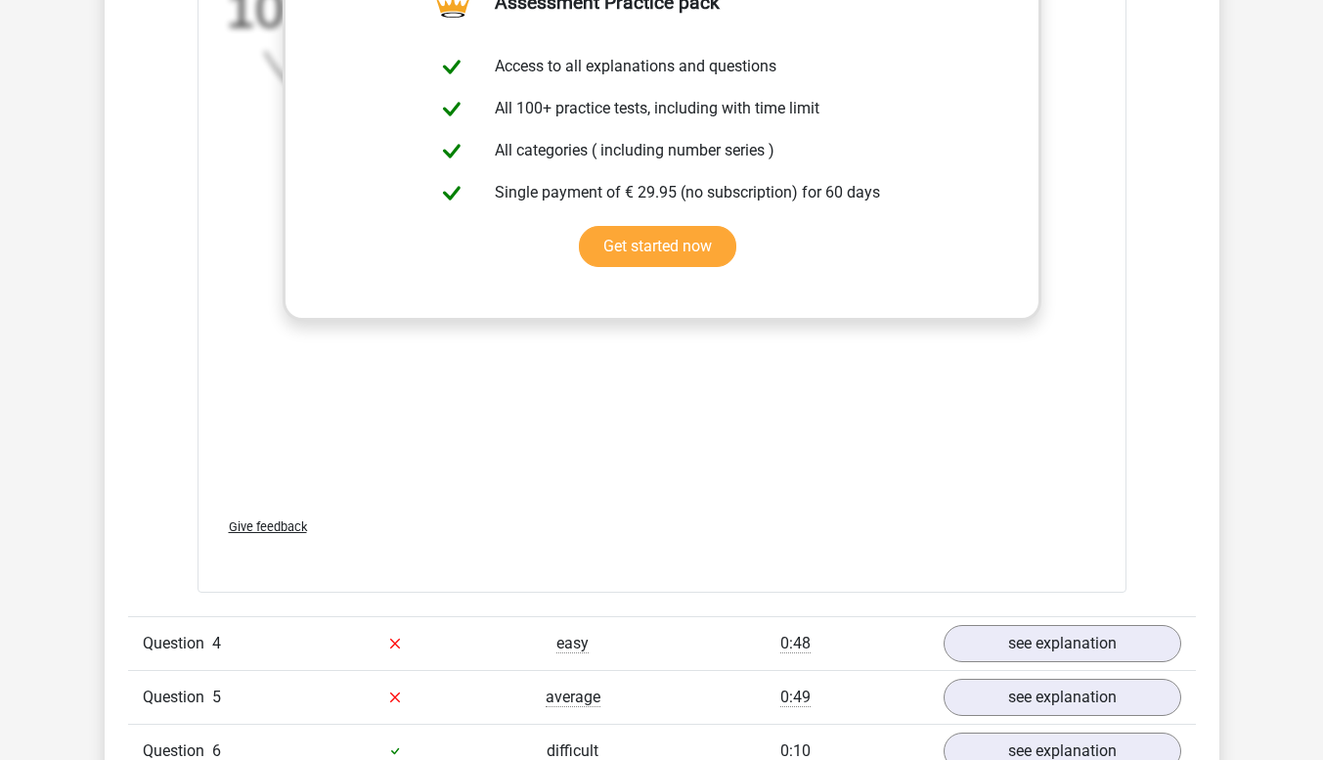
scroll to position [4205, 0]
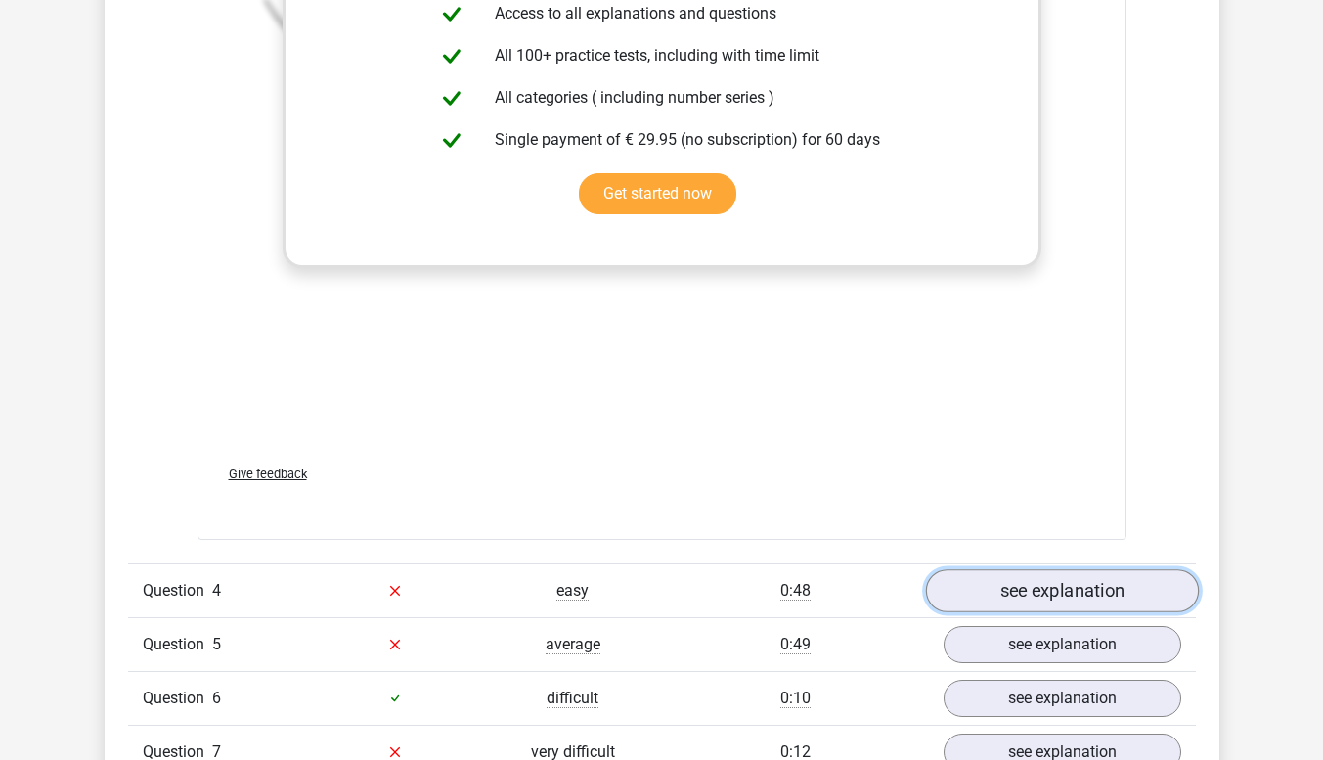
click at [1031, 590] on link "see explanation" at bounding box center [1061, 590] width 273 height 43
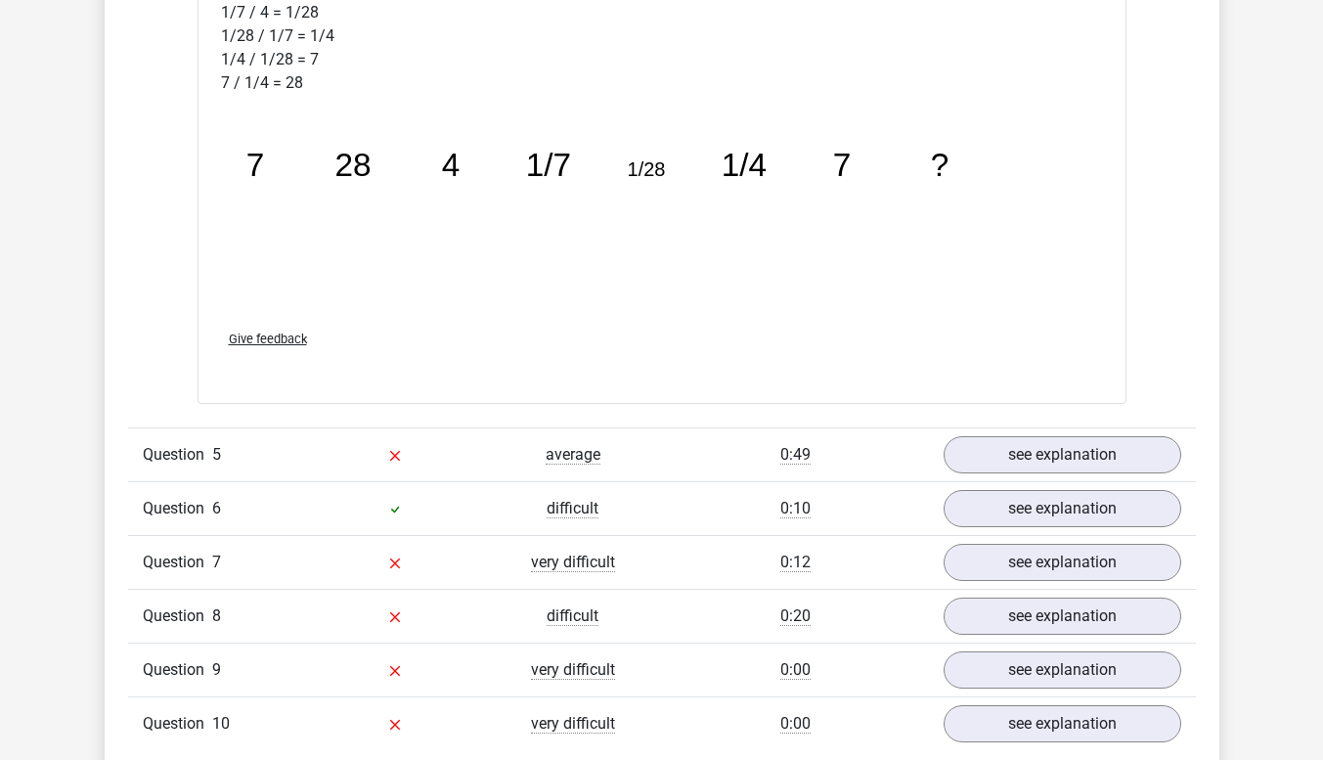
scroll to position [5476, 0]
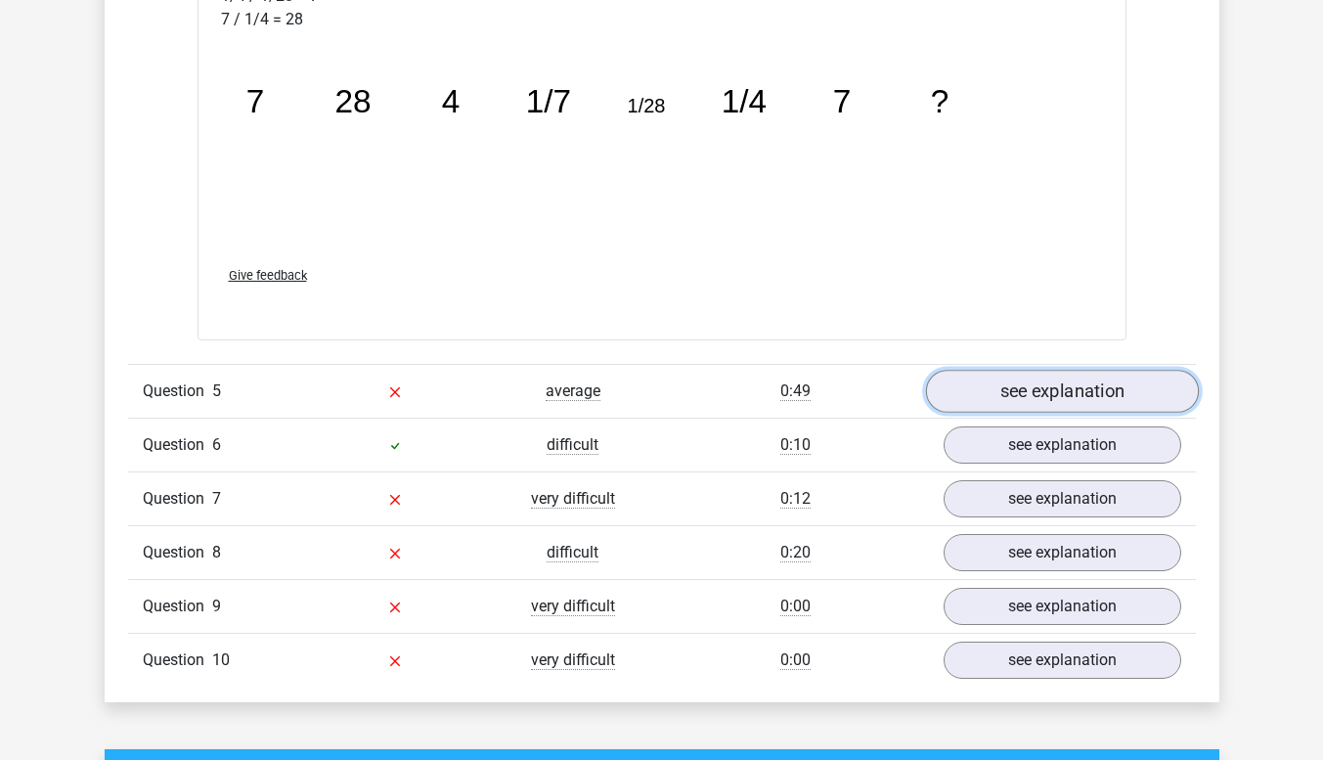
click at [1046, 397] on link "see explanation" at bounding box center [1061, 392] width 273 height 43
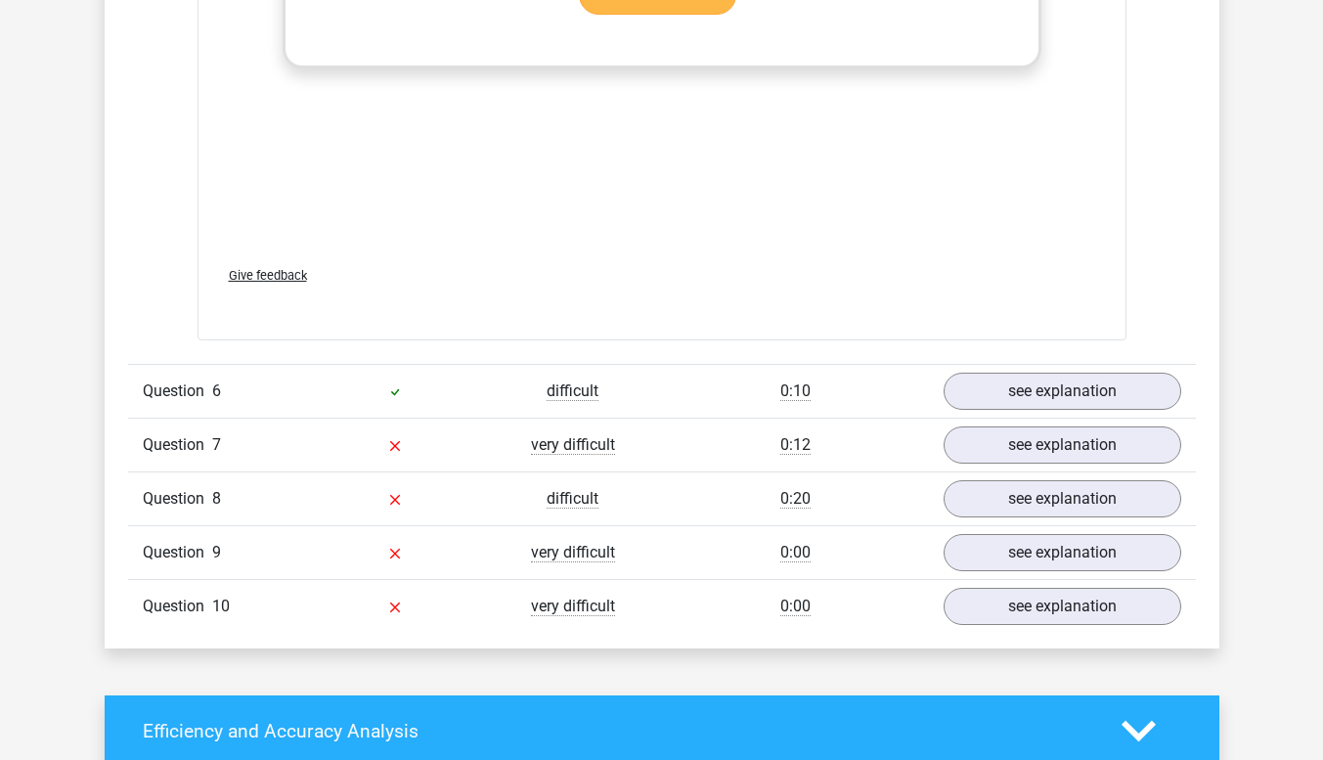
scroll to position [6747, 0]
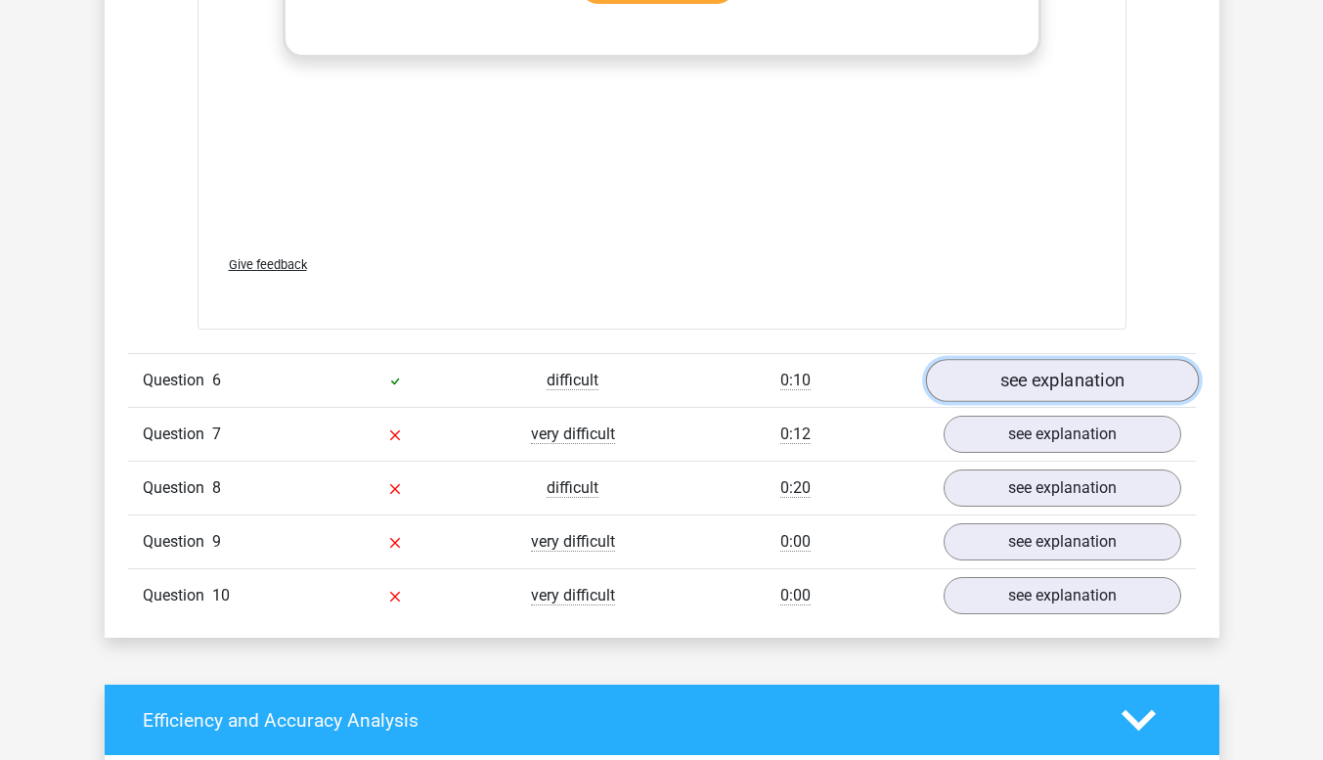
click at [1038, 382] on link "see explanation" at bounding box center [1061, 380] width 273 height 43
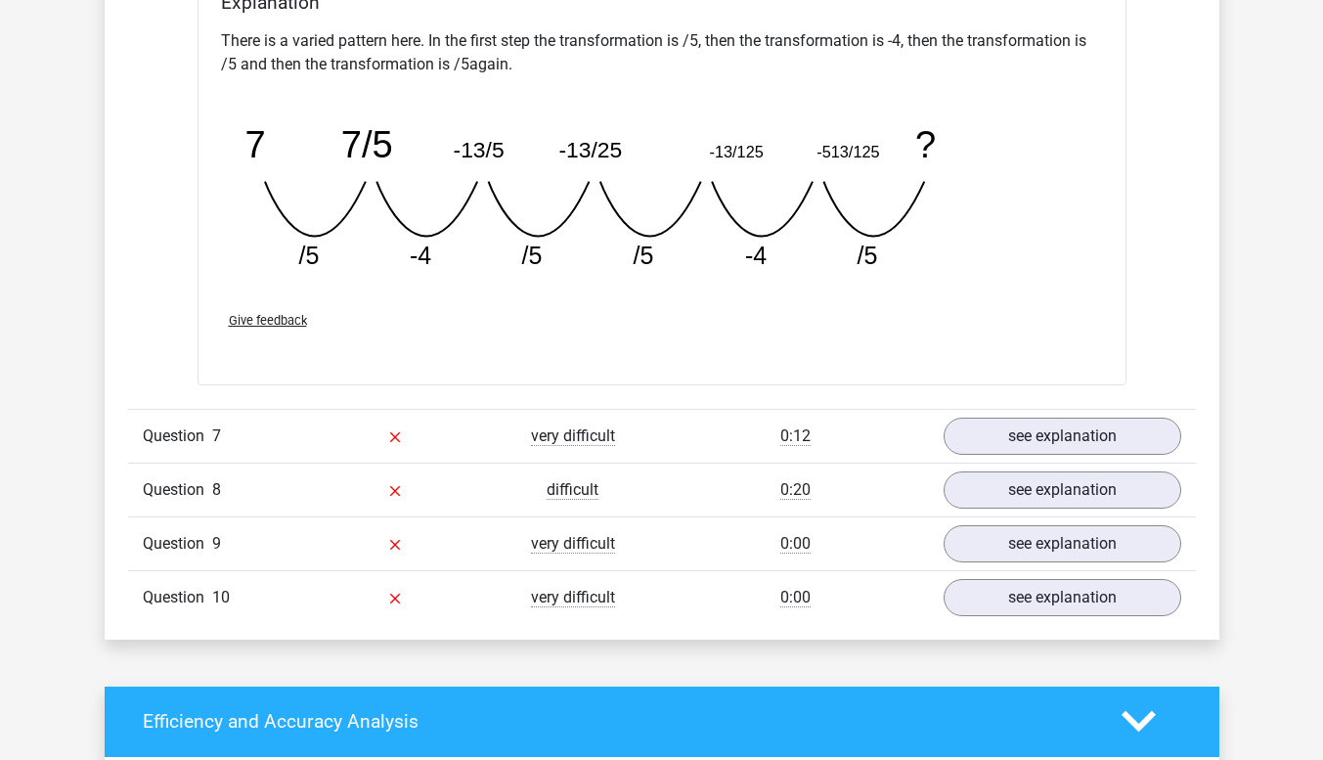
scroll to position [7627, 0]
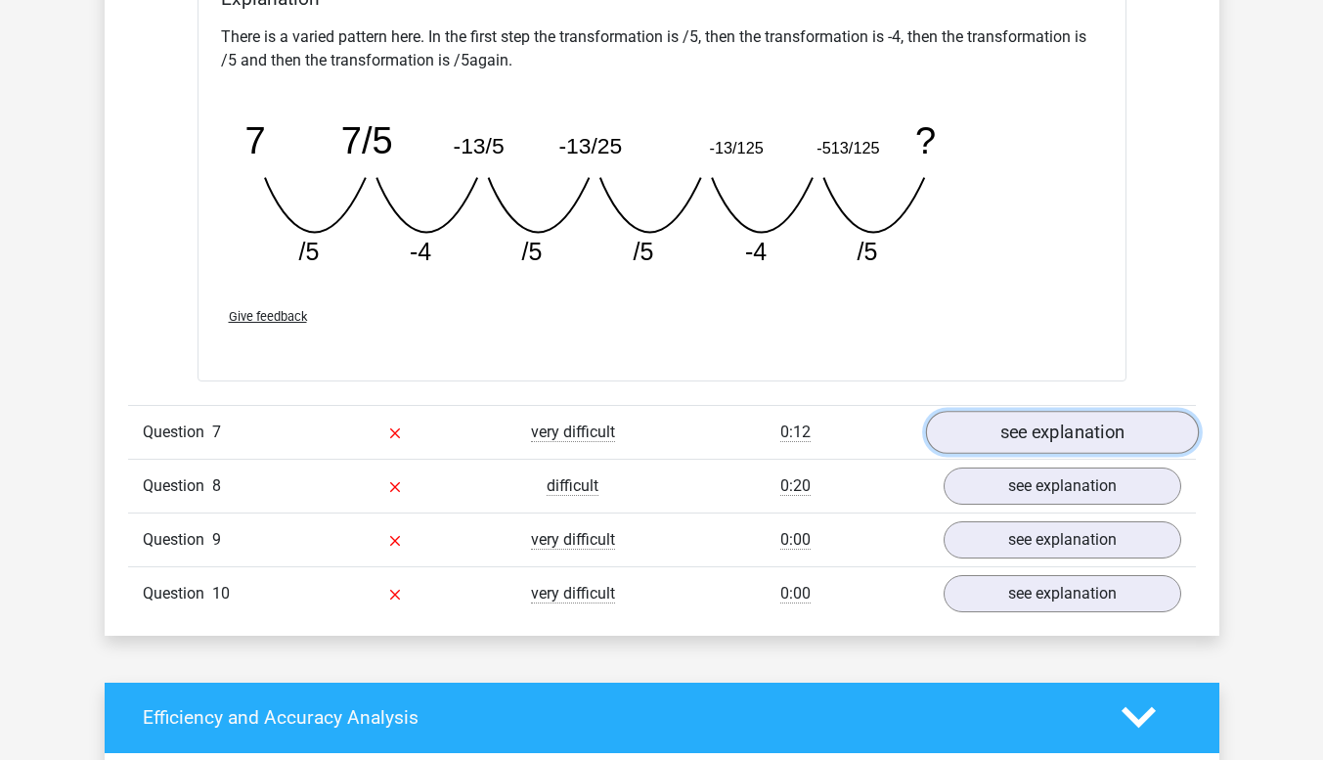
click at [1023, 434] on link "see explanation" at bounding box center [1061, 432] width 273 height 43
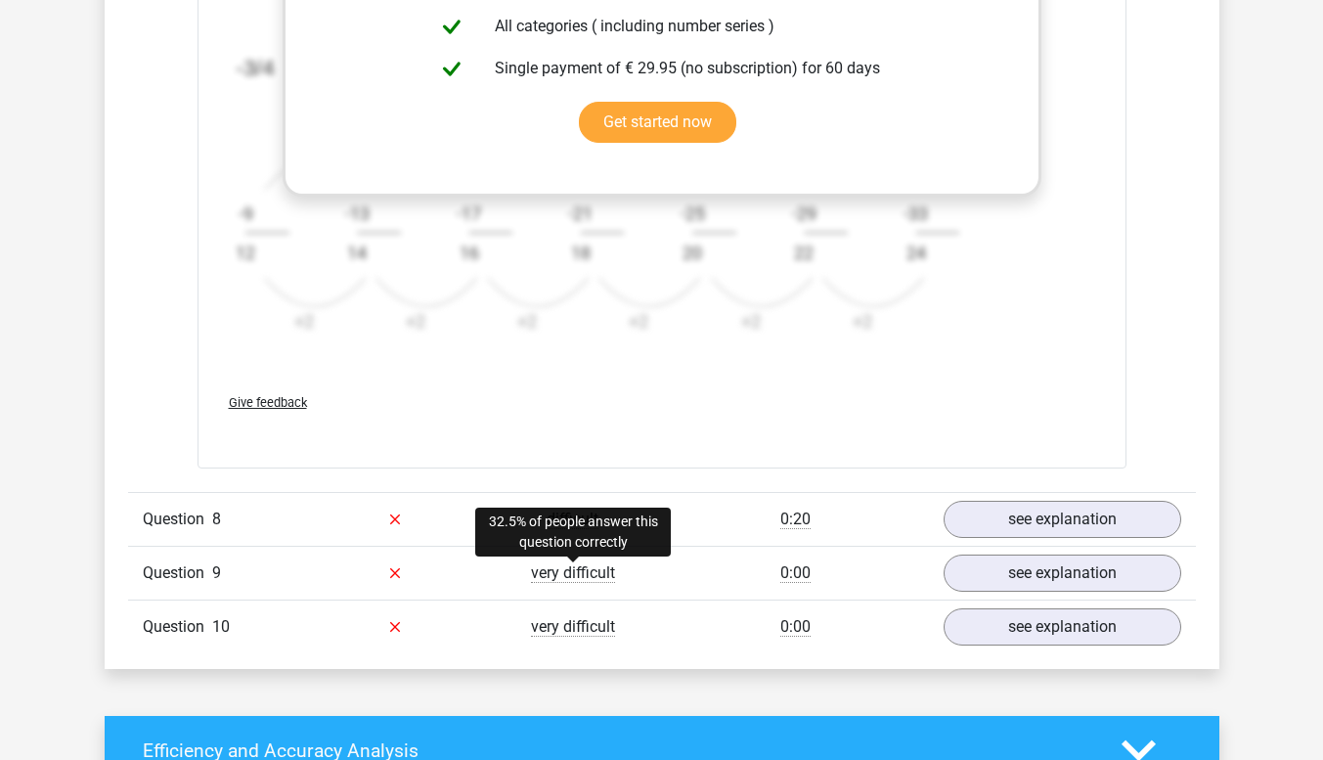
scroll to position [8898, 0]
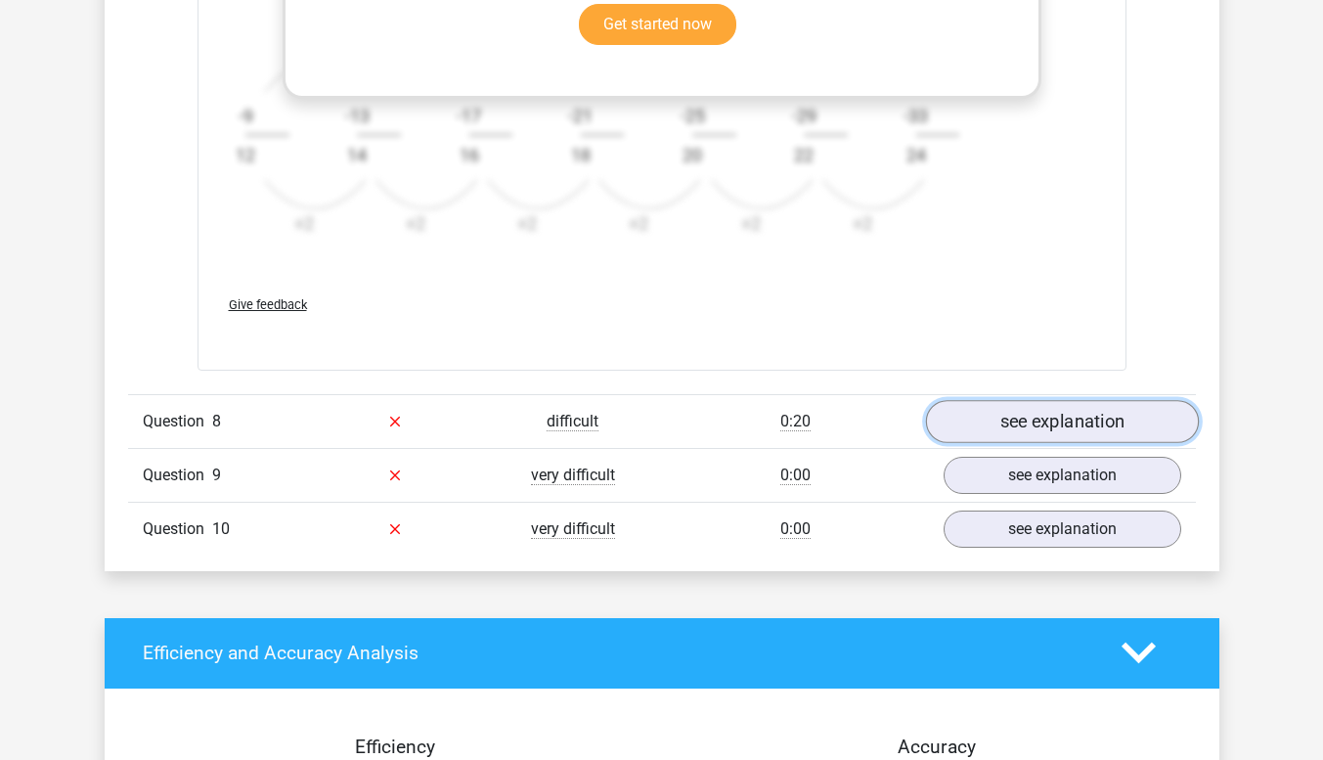
click at [1002, 421] on link "see explanation" at bounding box center [1061, 421] width 273 height 43
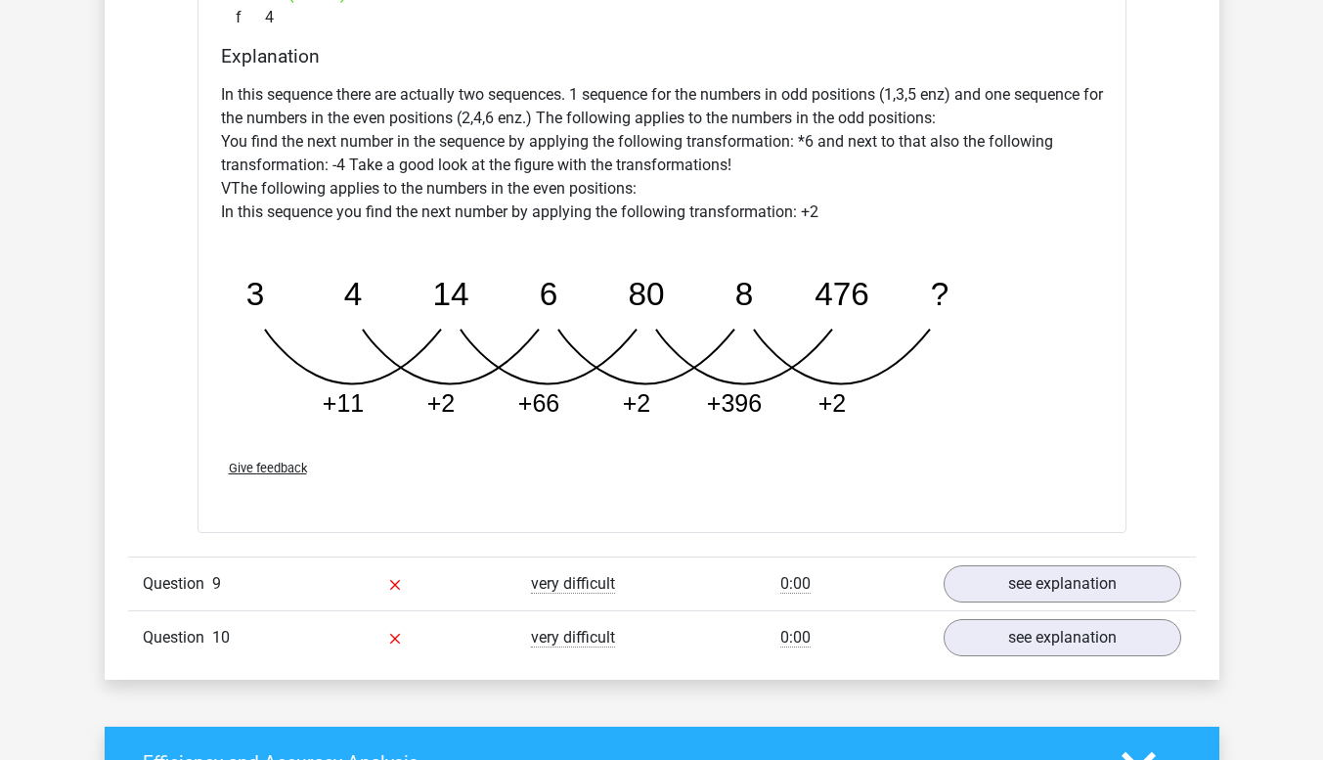
scroll to position [9778, 0]
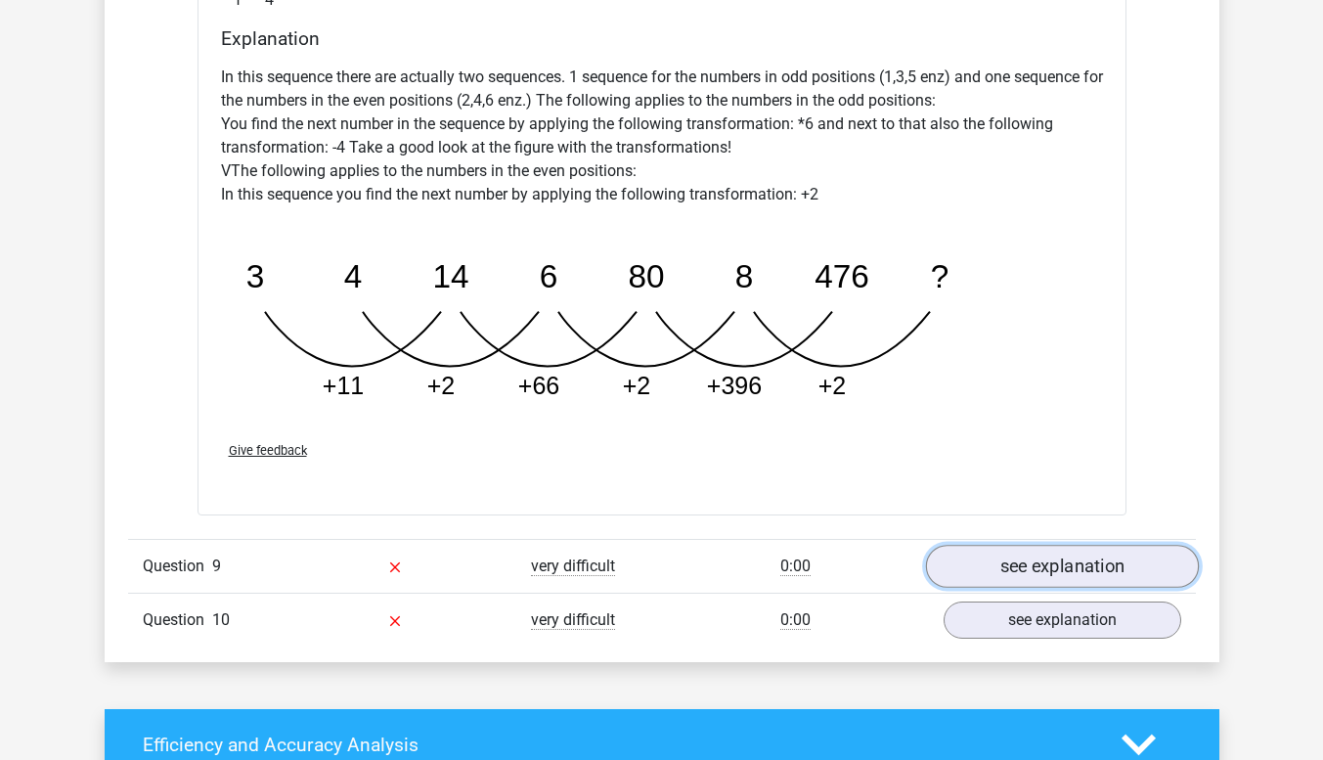
click at [992, 574] on link "see explanation" at bounding box center [1061, 566] width 273 height 43
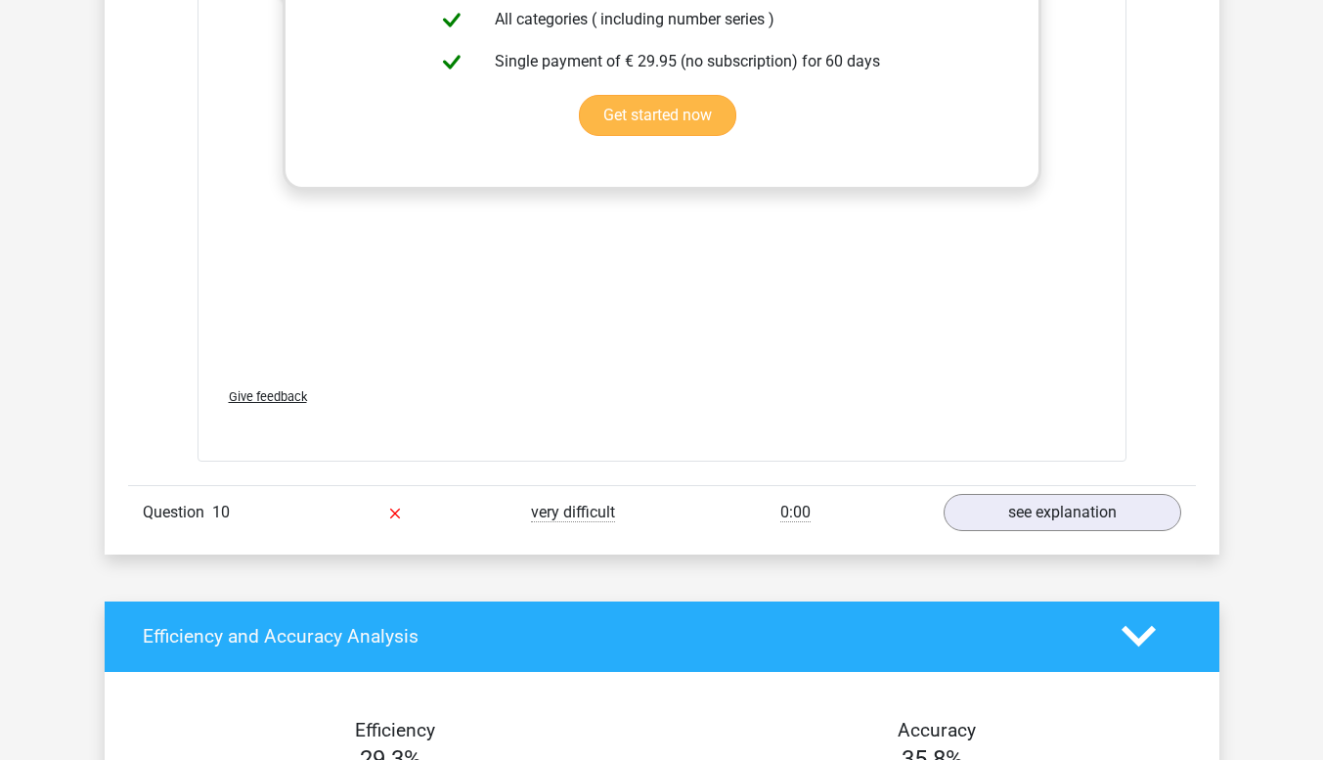
scroll to position [11147, 0]
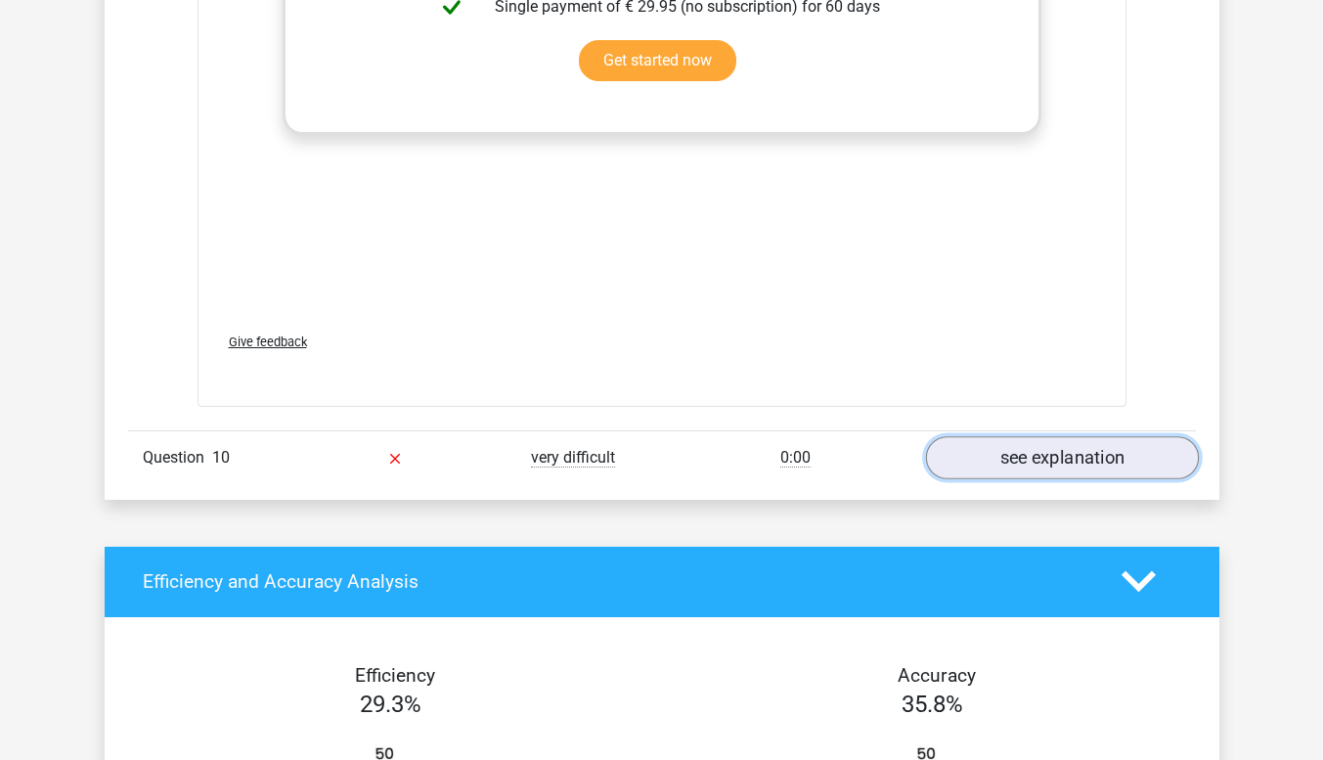
click at [1059, 458] on link "see explanation" at bounding box center [1061, 457] width 273 height 43
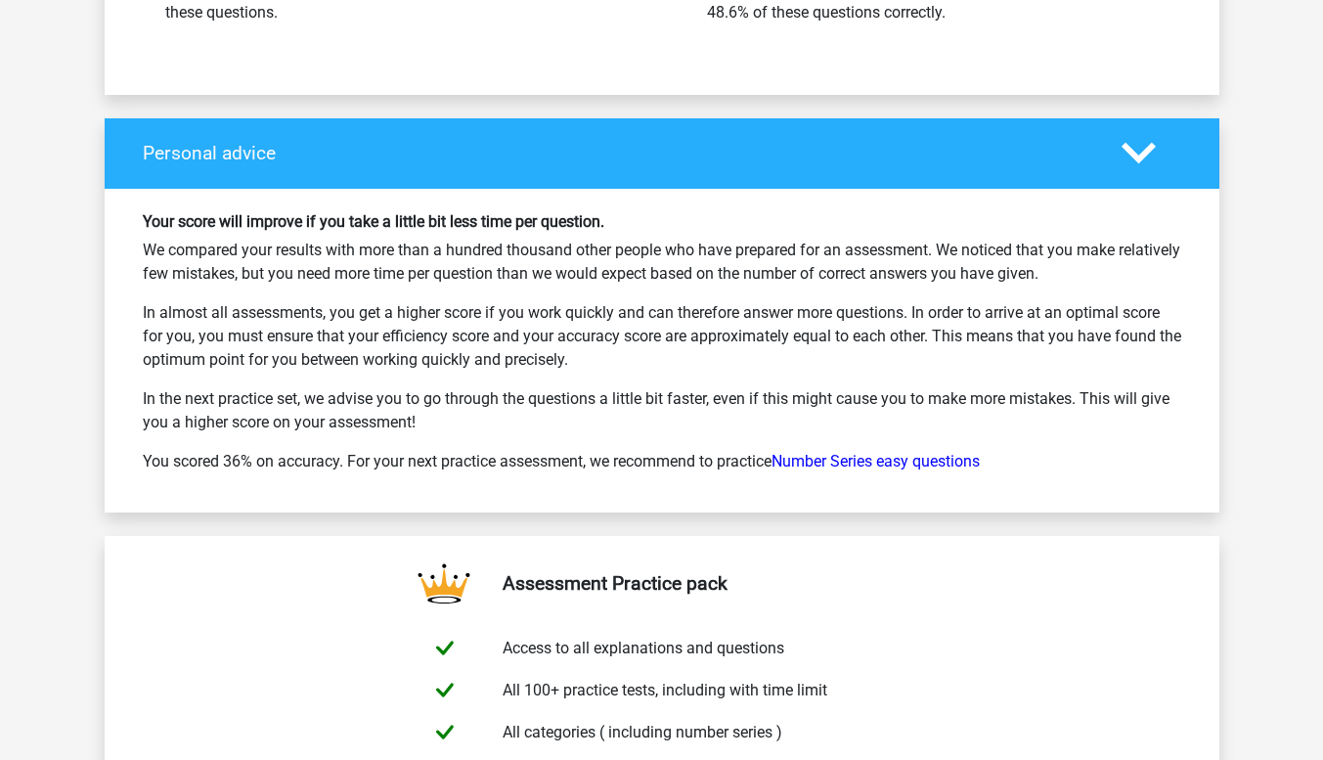
scroll to position [13592, 0]
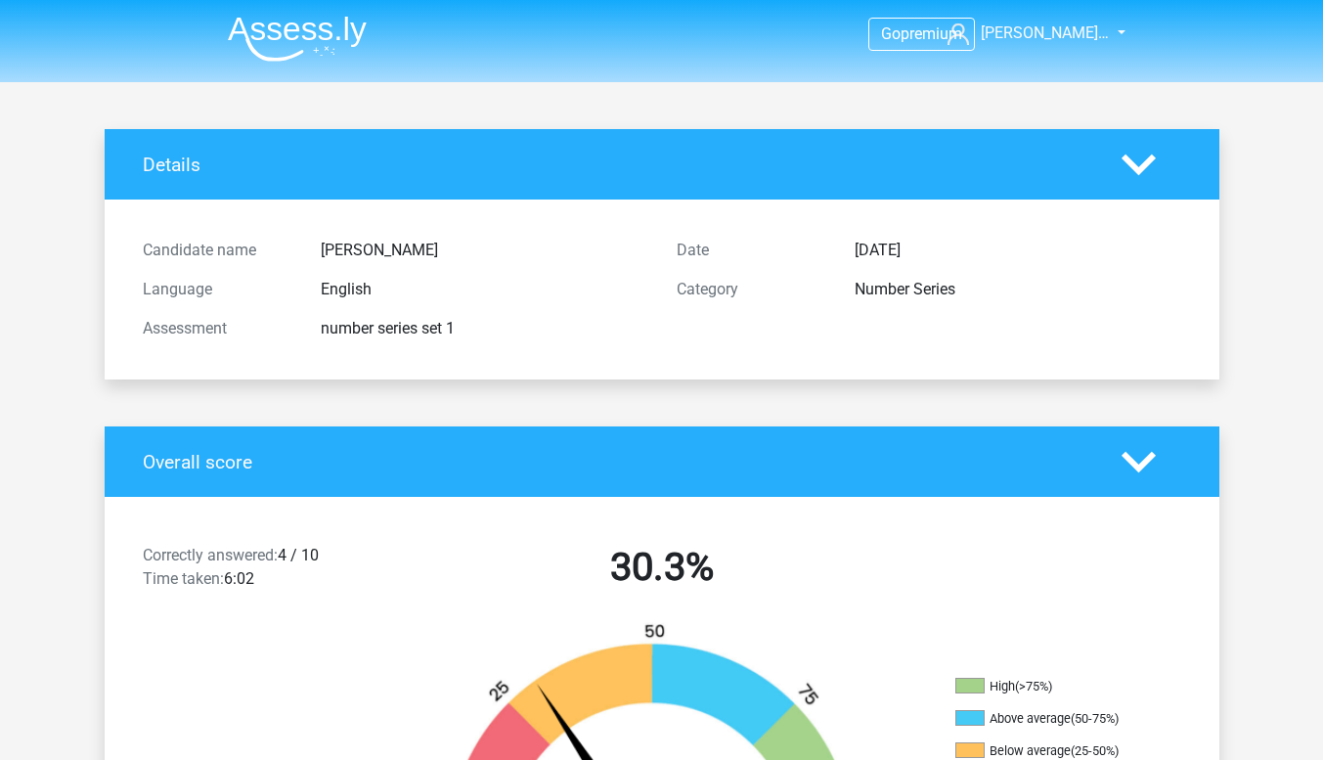
scroll to position [3463, 0]
